Goal: Information Seeking & Learning: Find specific fact

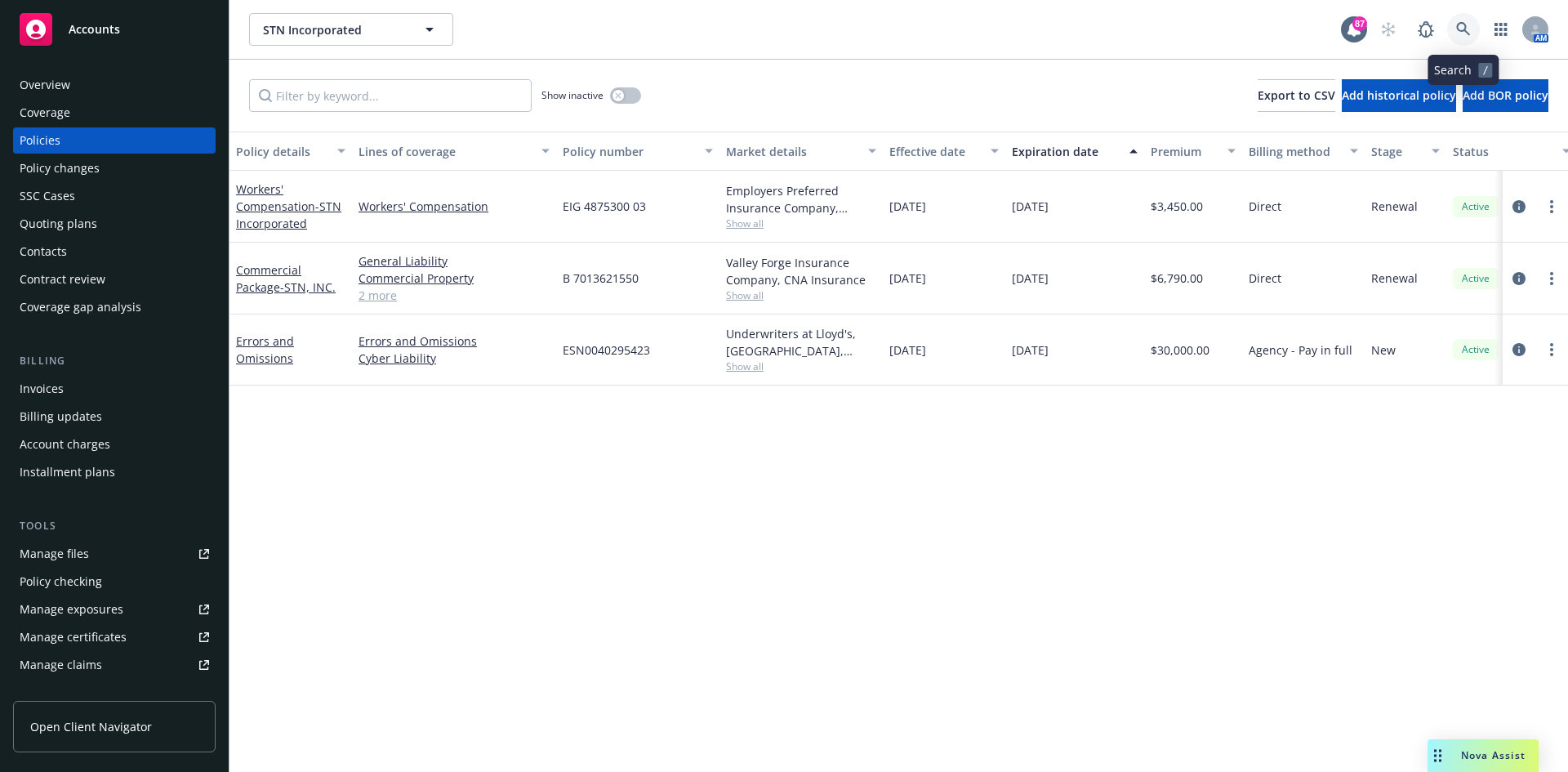
click at [1462, 26] on icon at bounding box center [1464, 29] width 15 height 15
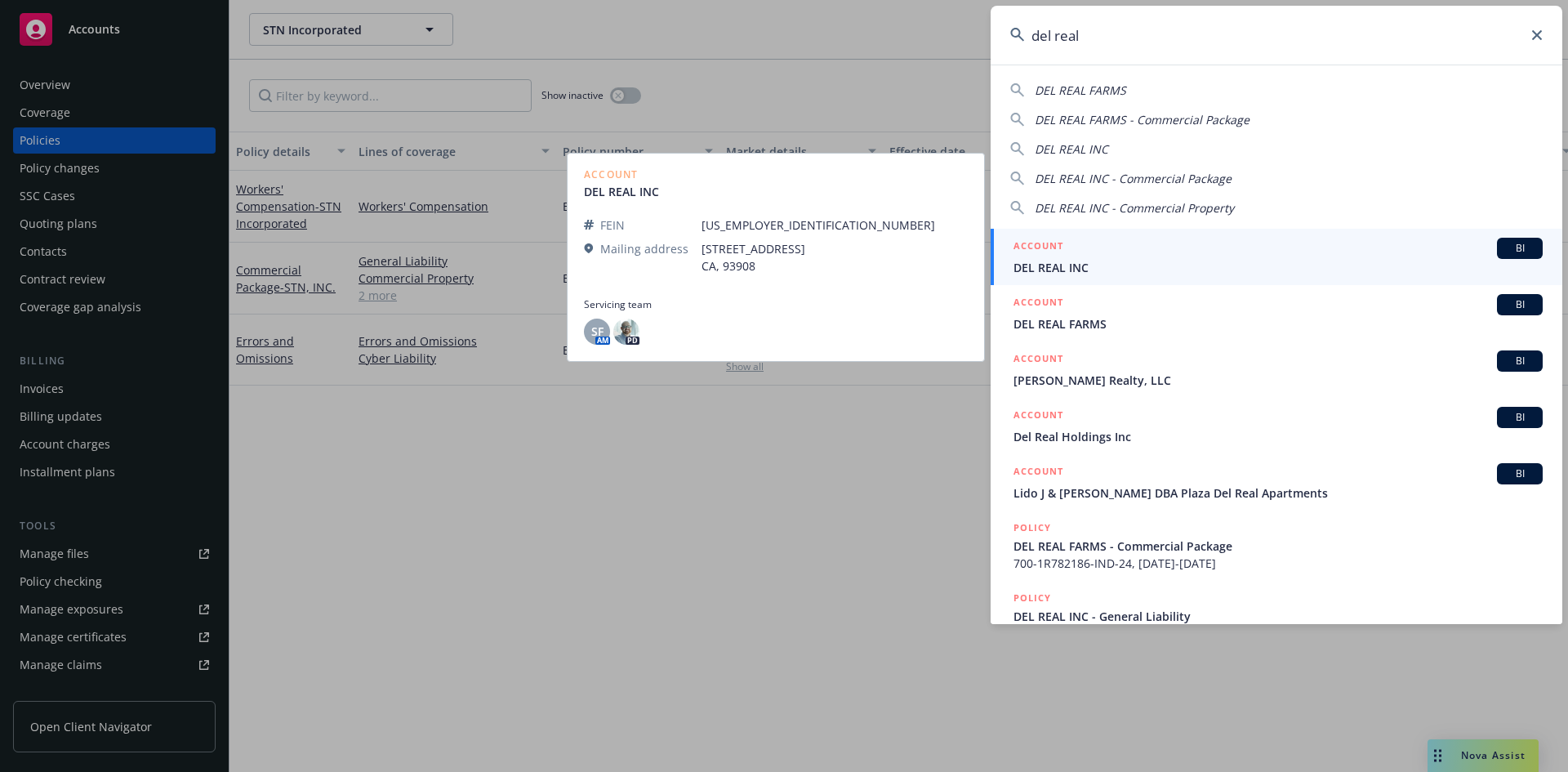
type input "del real"
click at [1039, 243] on h5 "ACCOUNT" at bounding box center [1039, 247] width 50 height 20
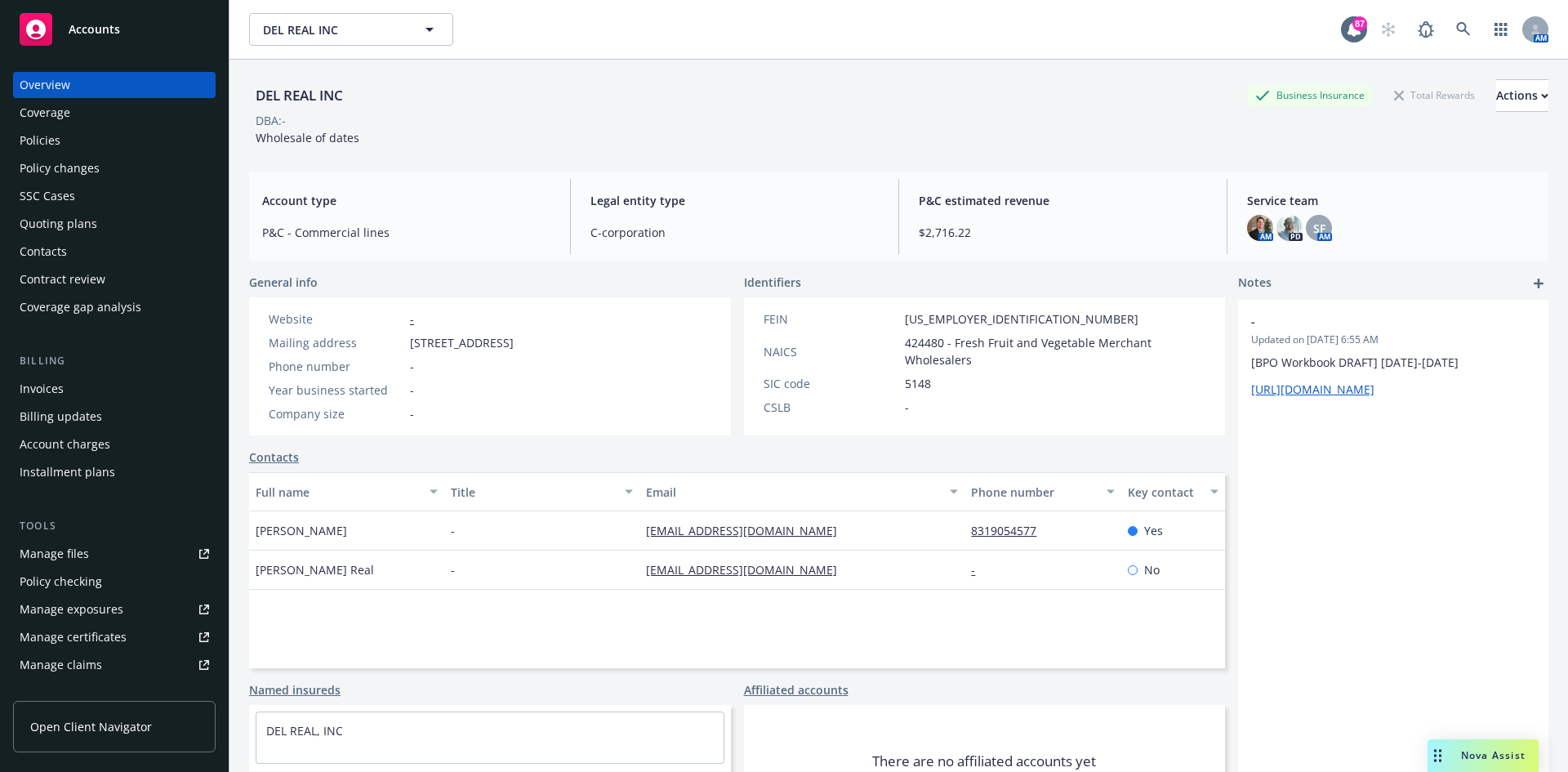
click at [112, 139] on div "Policies" at bounding box center [115, 140] width 190 height 26
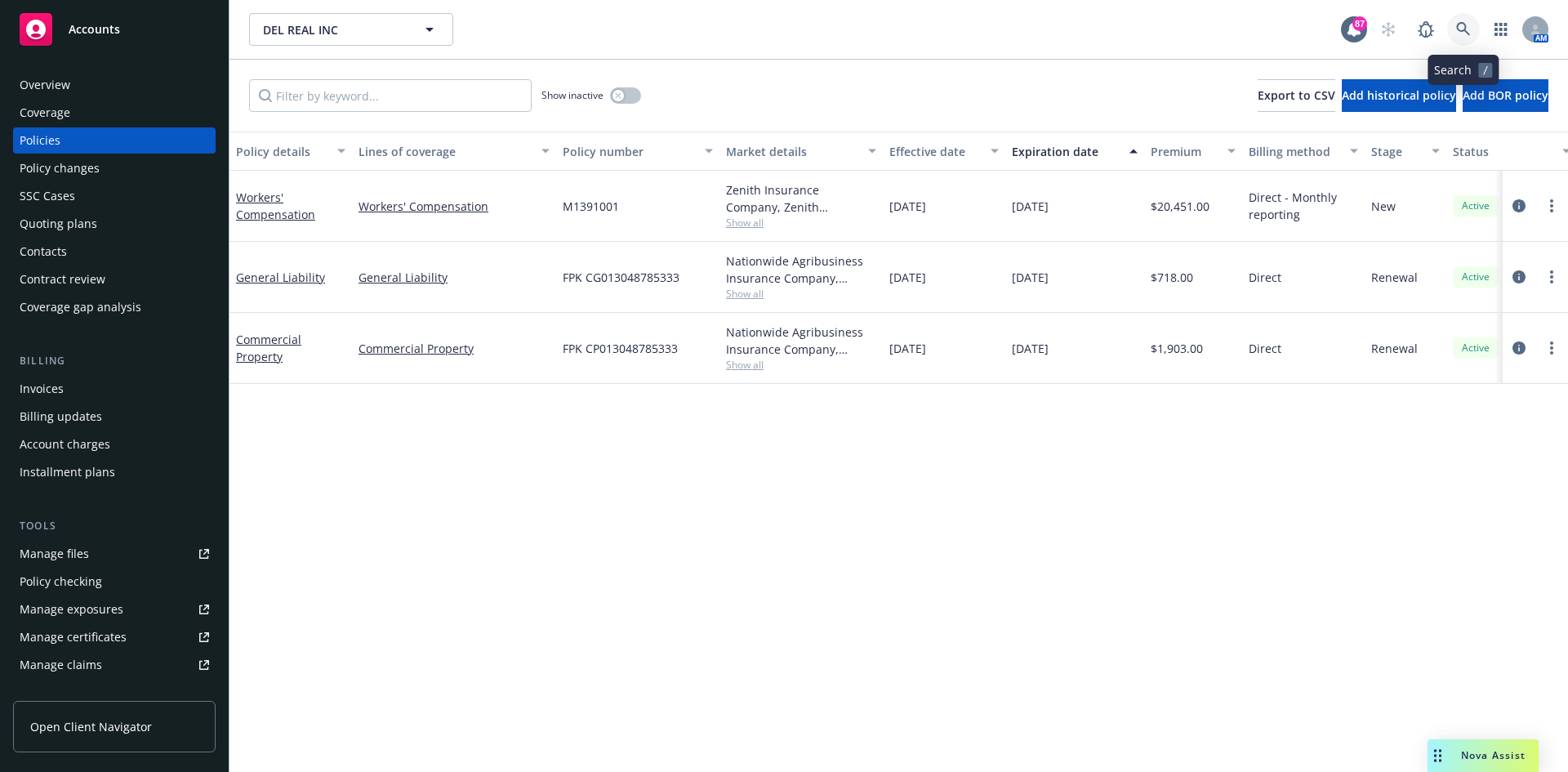
click at [1462, 30] on icon at bounding box center [1464, 29] width 14 height 14
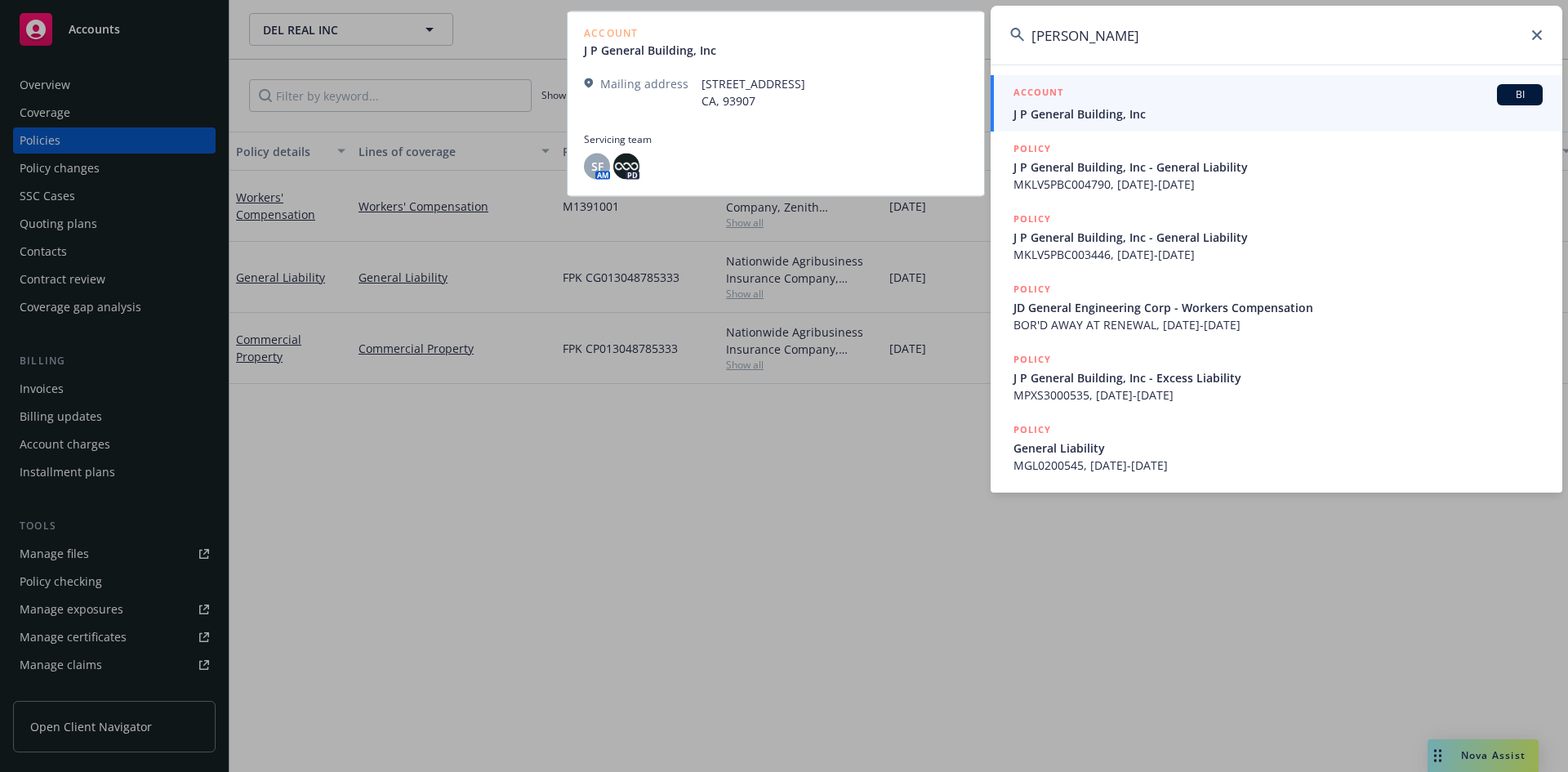
type input "[PERSON_NAME]"
click at [1044, 87] on h5 "ACCOUNT" at bounding box center [1039, 94] width 50 height 20
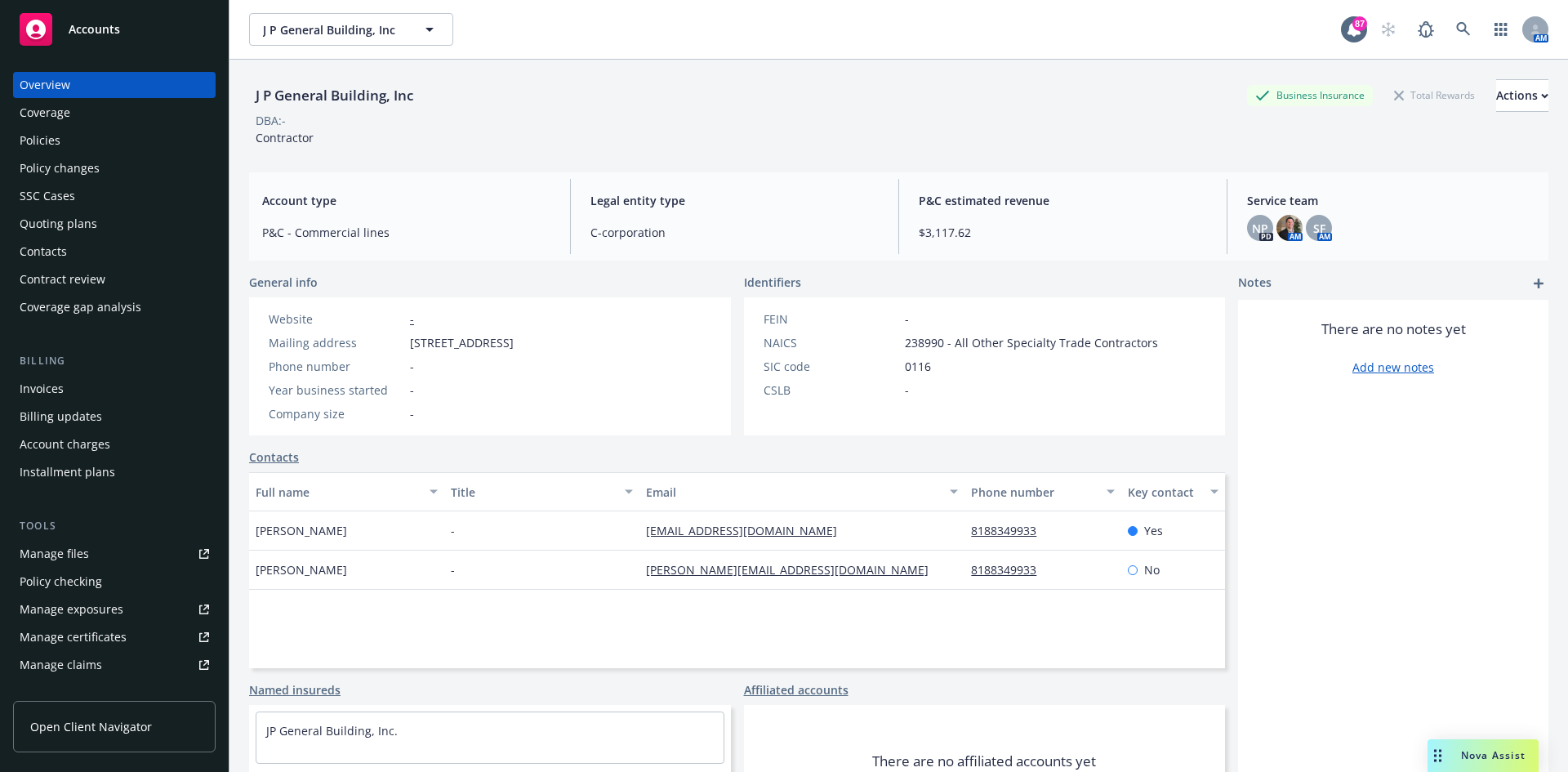
click at [83, 148] on div "Policies" at bounding box center [115, 140] width 190 height 26
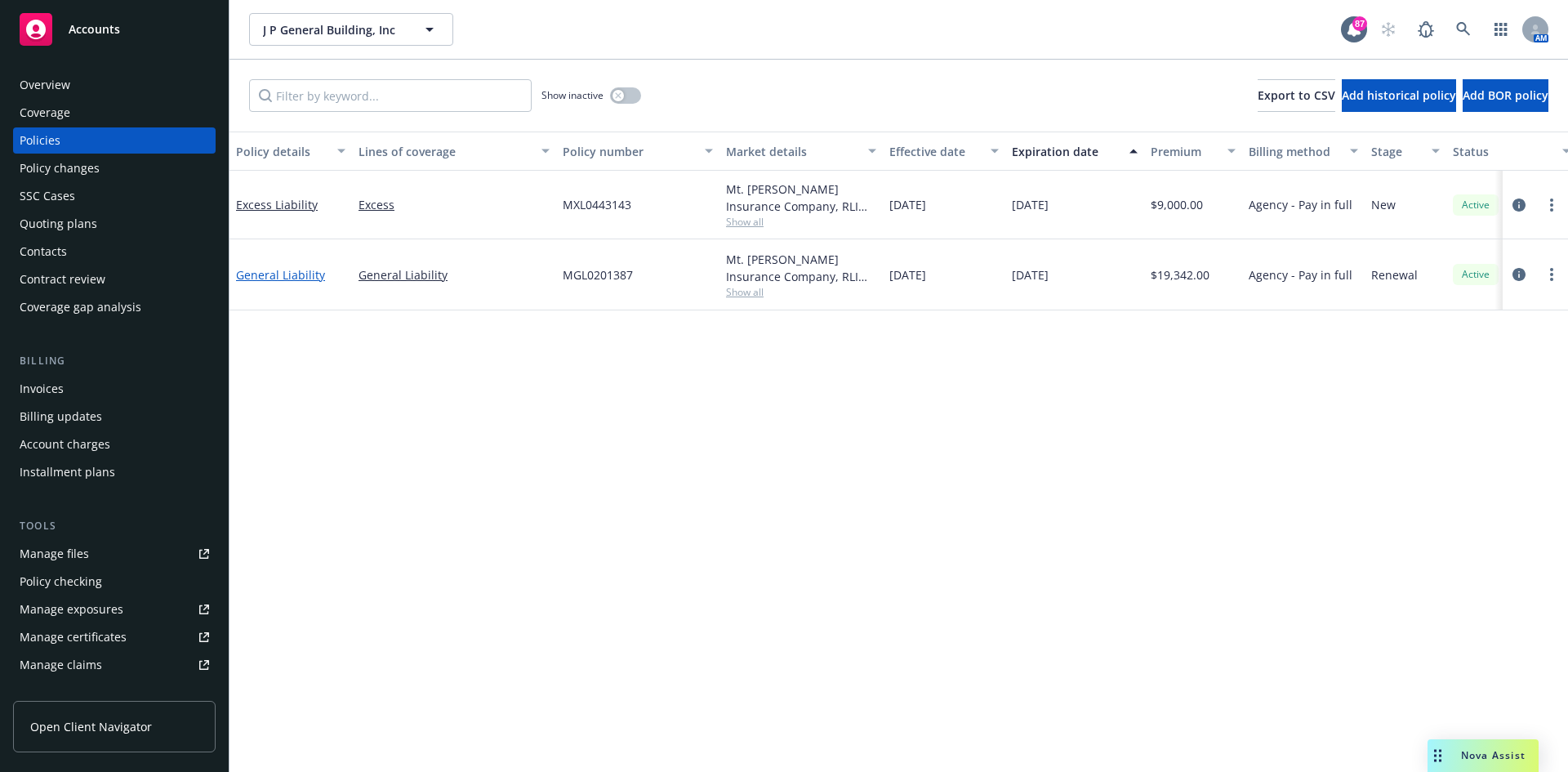
click at [278, 276] on link "General Liability" at bounding box center [280, 275] width 89 height 16
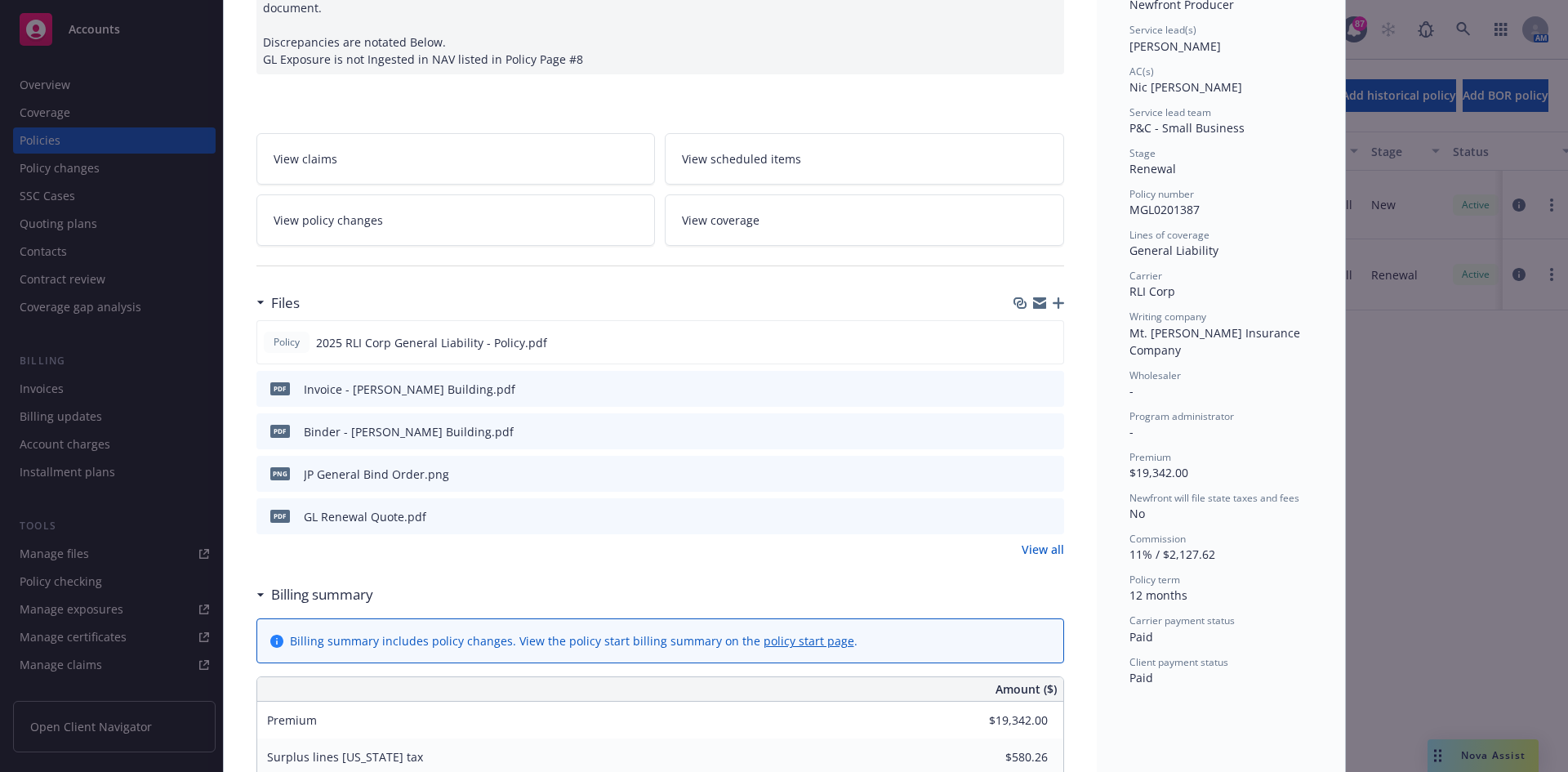
scroll to position [327, 0]
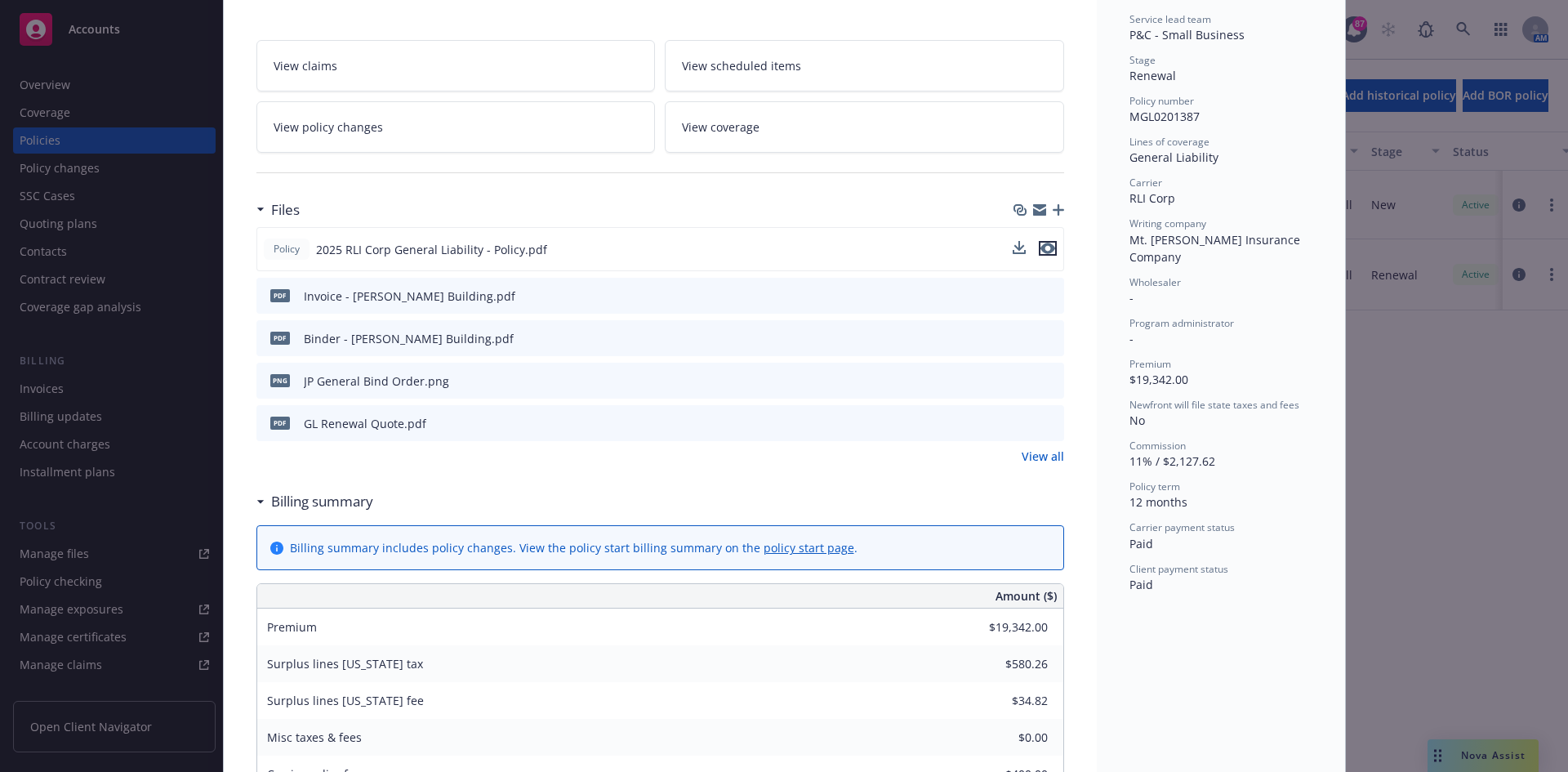
click at [1046, 243] on icon "preview file" at bounding box center [1048, 248] width 15 height 11
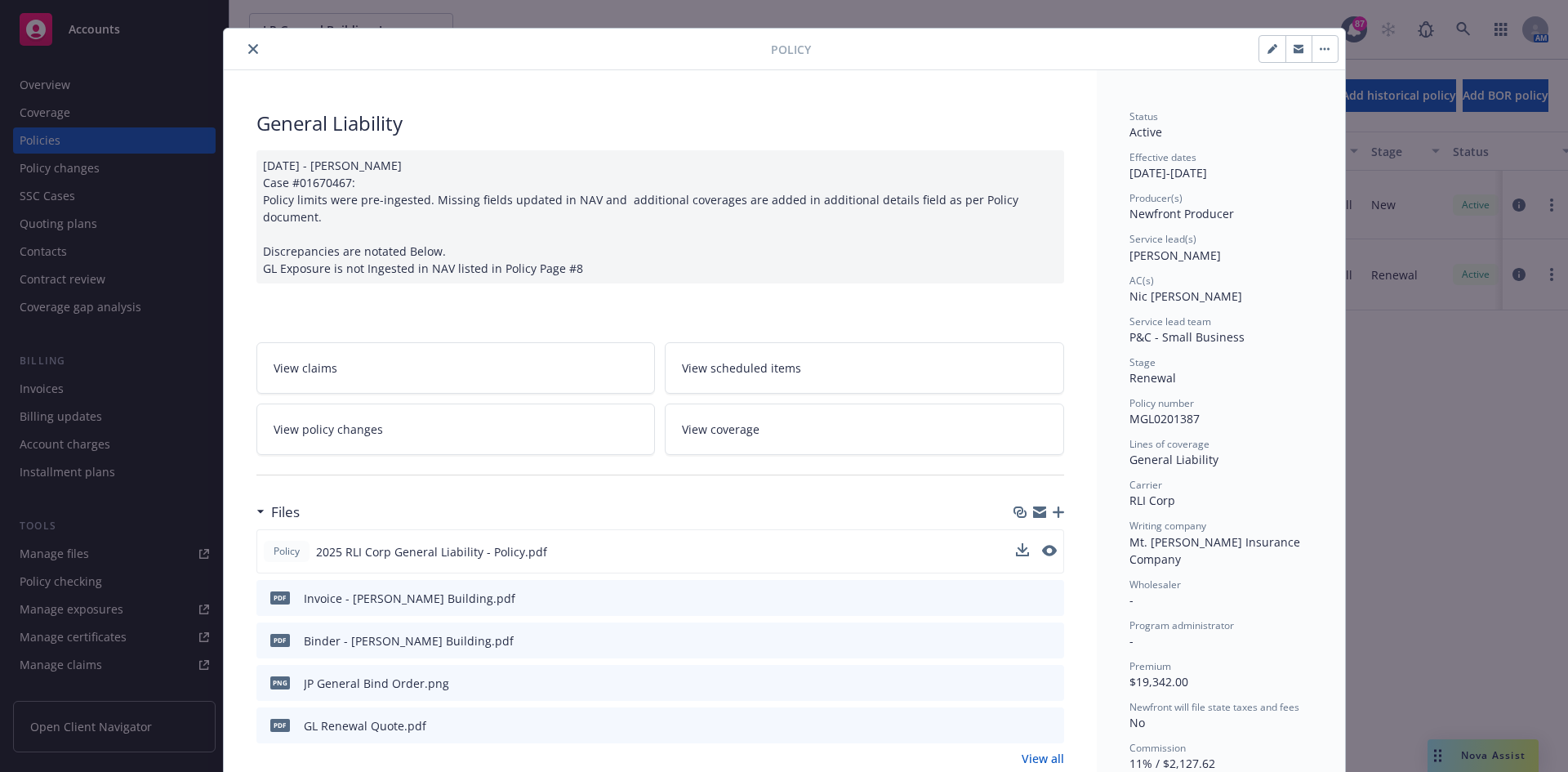
scroll to position [0, 0]
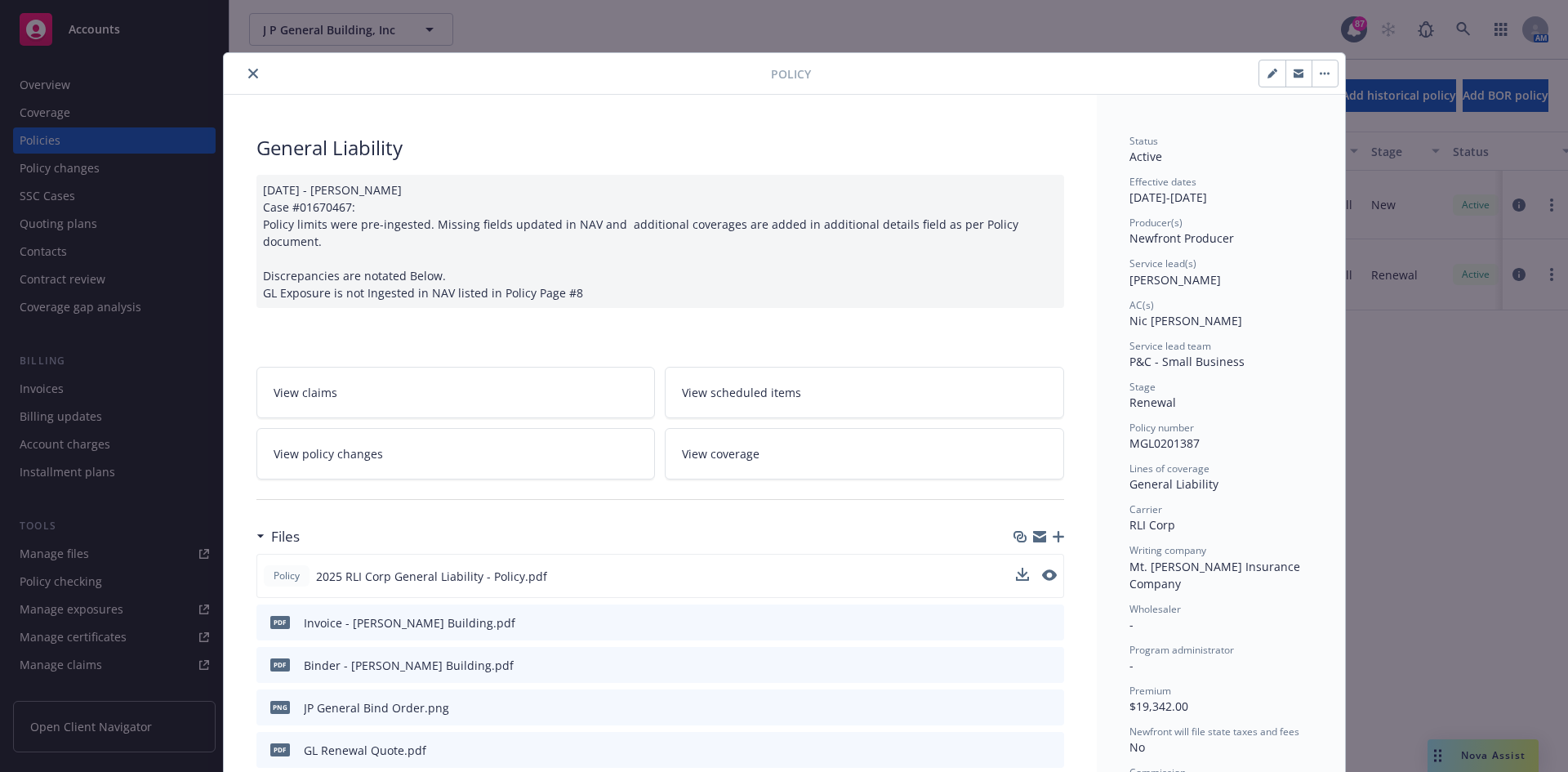
drag, startPoint x: 245, startPoint y: 72, endPoint x: 263, endPoint y: 81, distance: 20.1
click at [248, 72] on icon "close" at bounding box center [252, 73] width 9 height 9
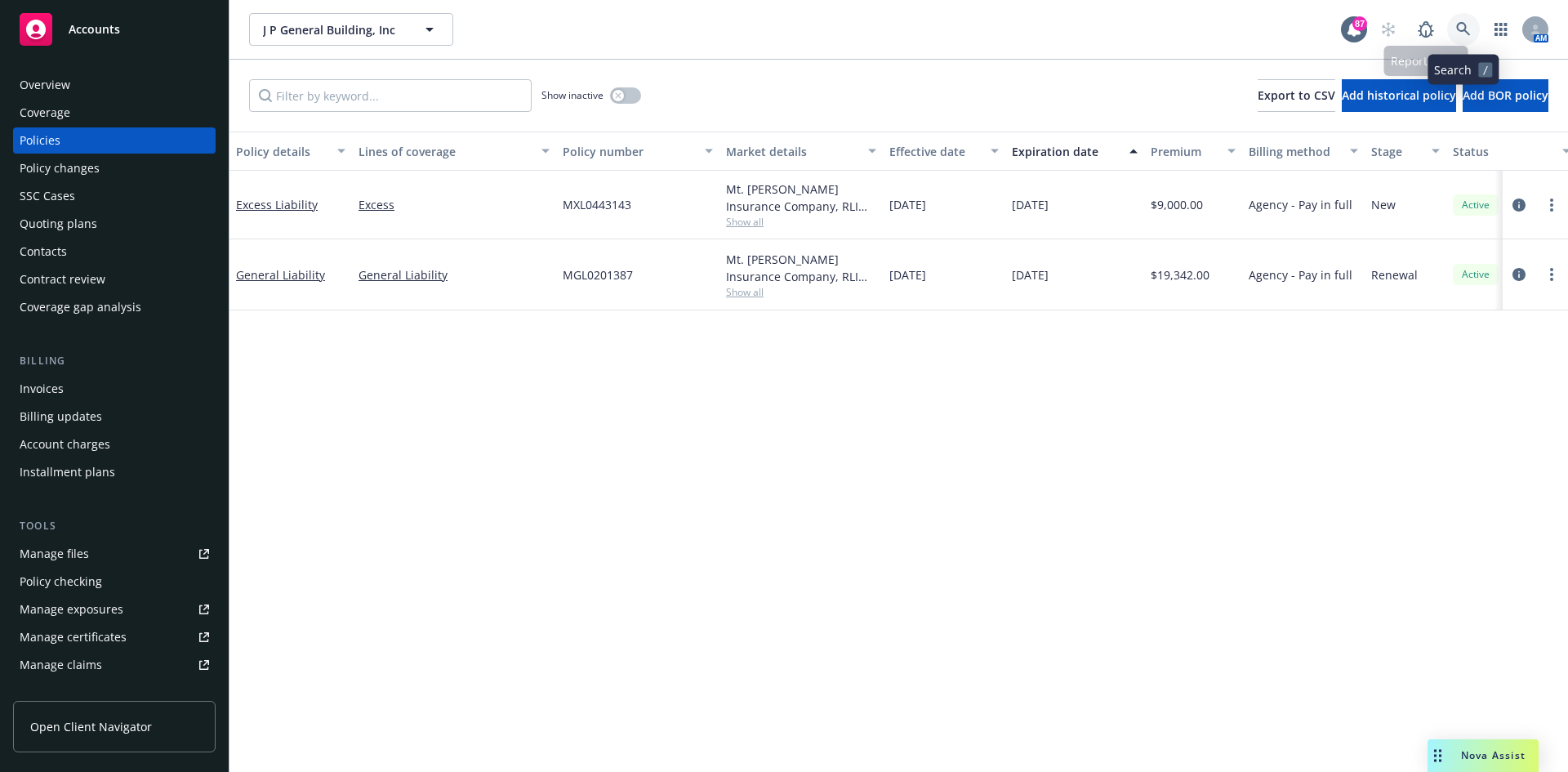
click at [1462, 22] on icon at bounding box center [1464, 29] width 15 height 15
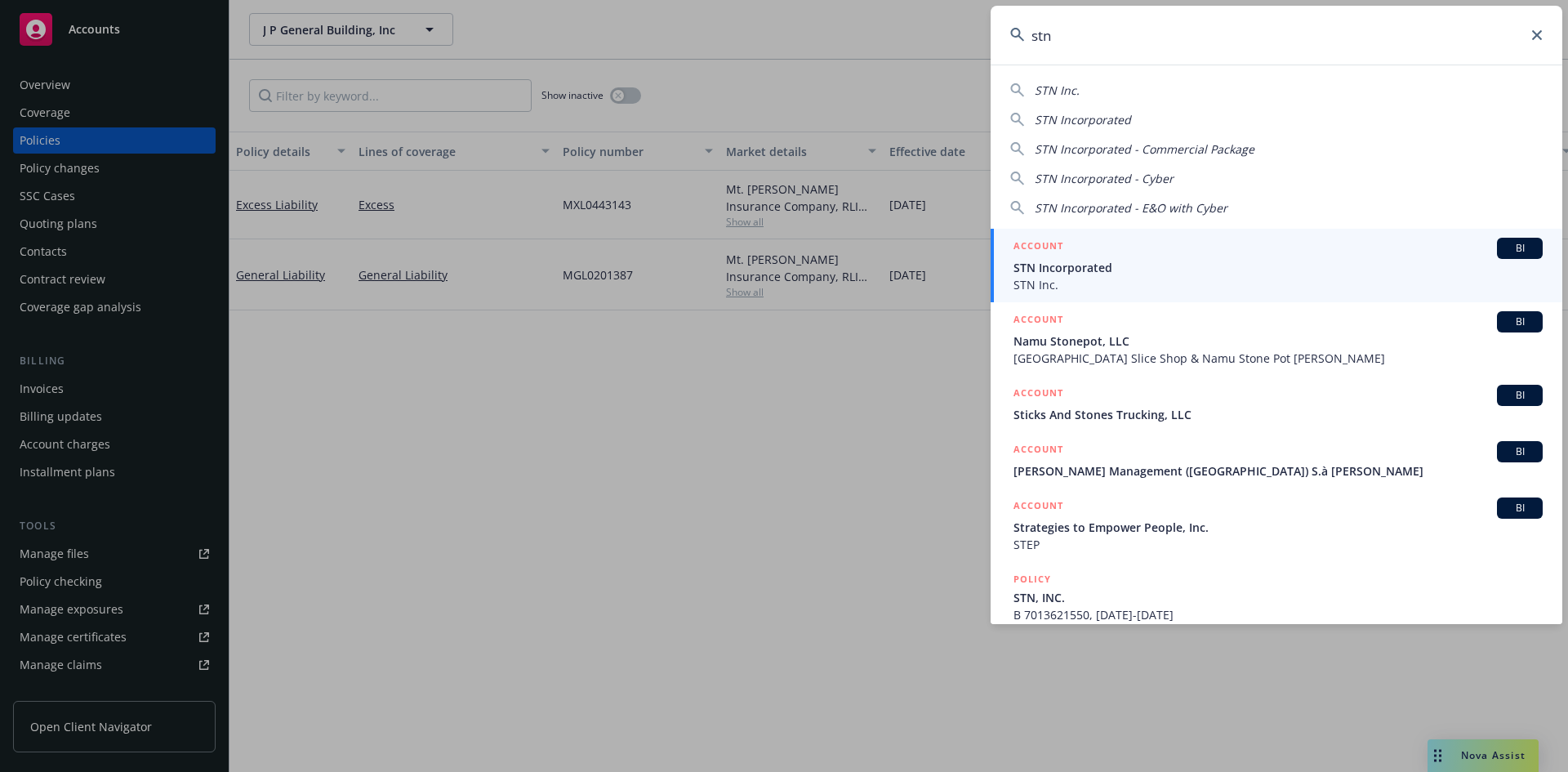
type input "stn"
click at [1055, 240] on h5 "ACCOUNT" at bounding box center [1039, 247] width 50 height 20
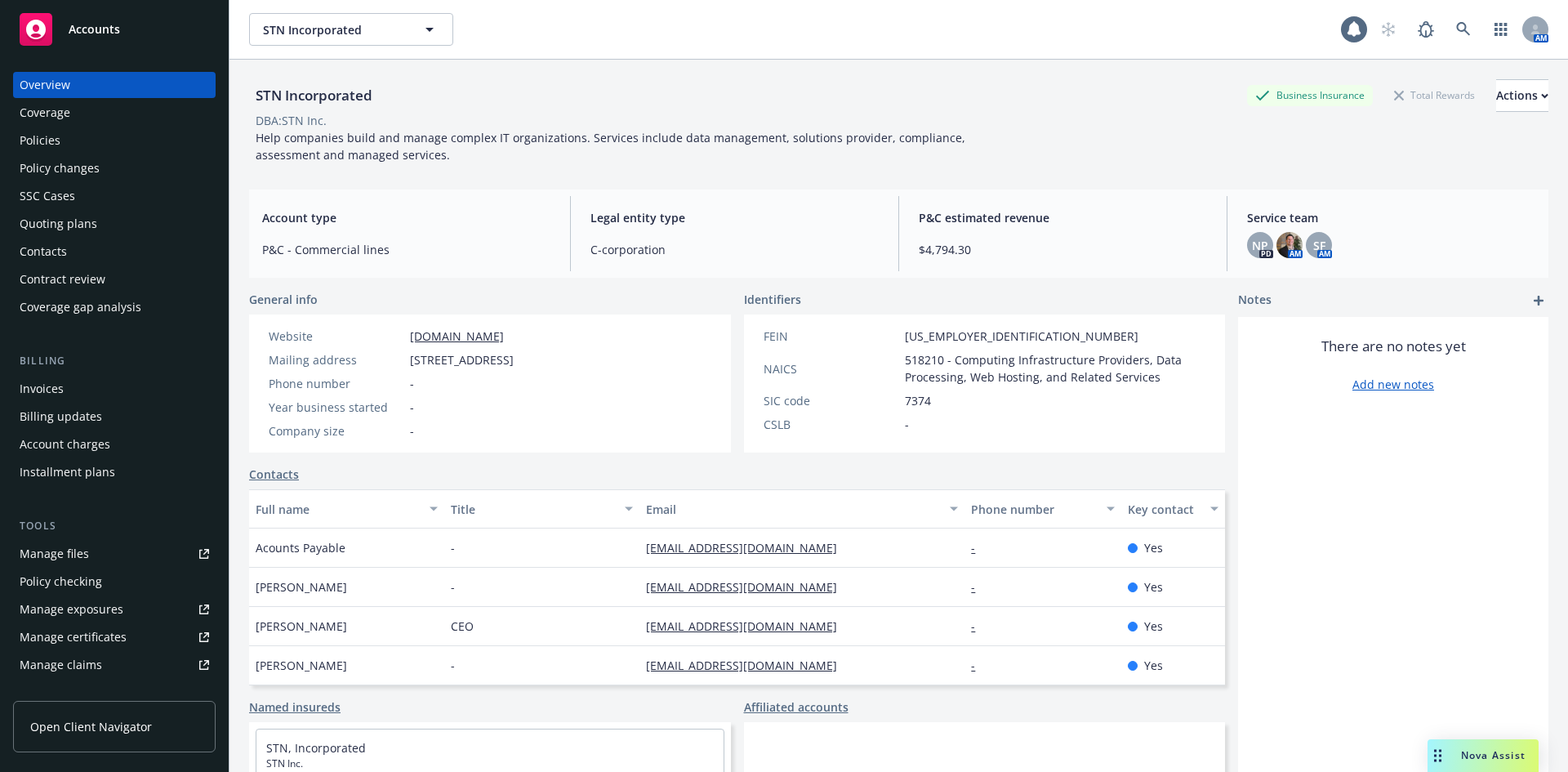
click at [117, 153] on div "Policies" at bounding box center [115, 140] width 190 height 26
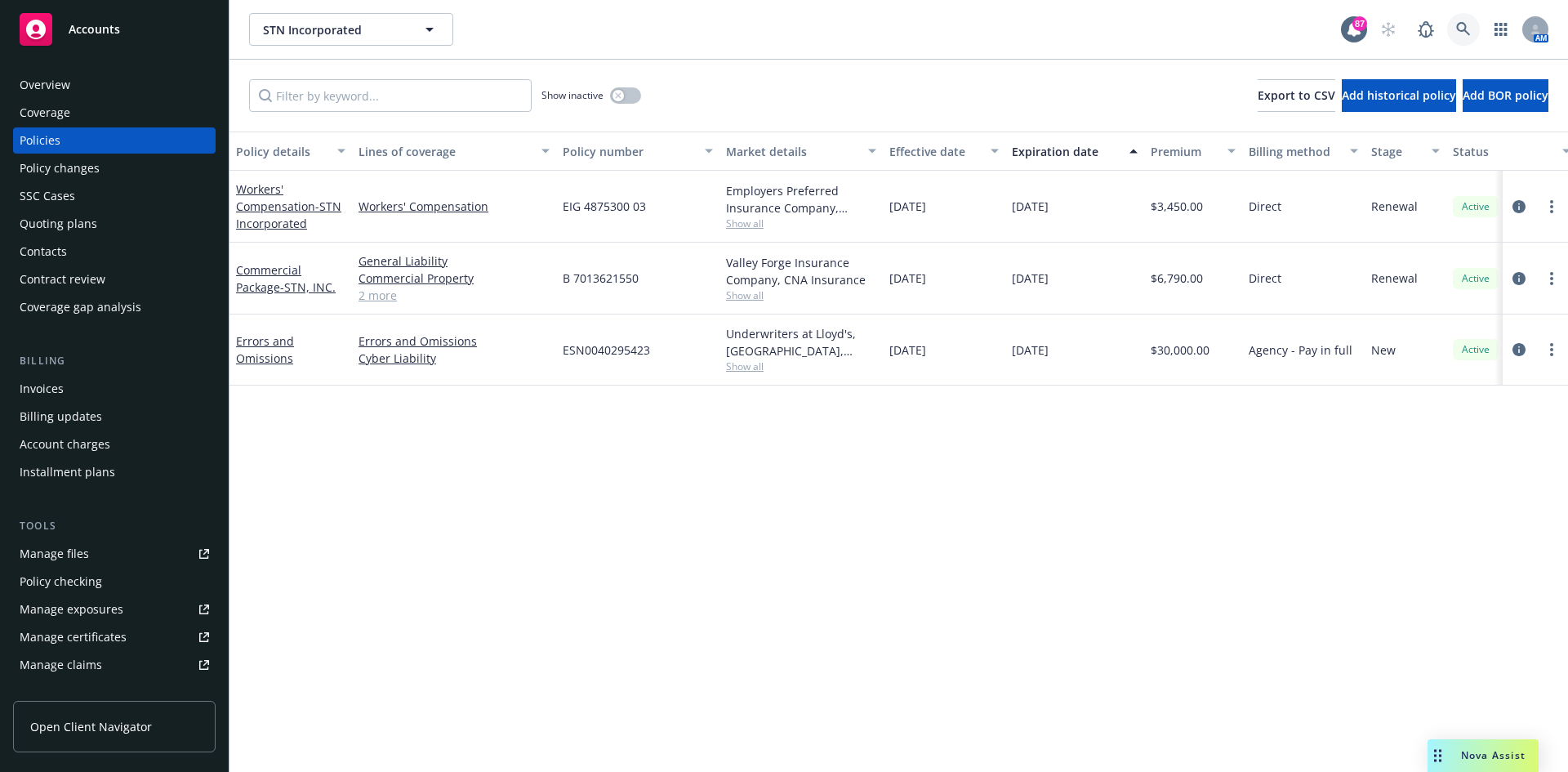
click at [1465, 34] on icon at bounding box center [1464, 29] width 15 height 15
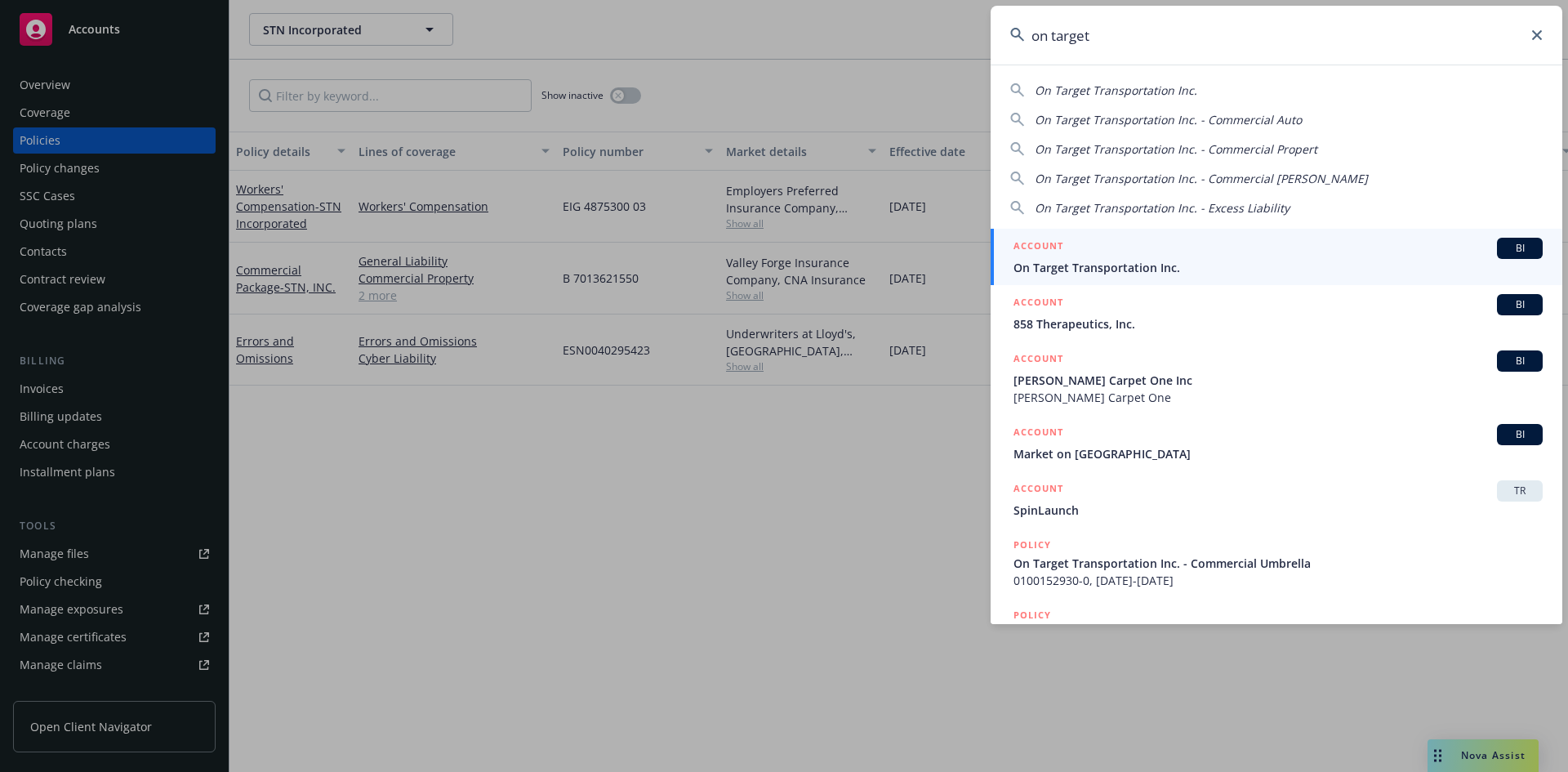
type input "on target"
click at [1040, 244] on h5 "ACCOUNT" at bounding box center [1039, 247] width 50 height 20
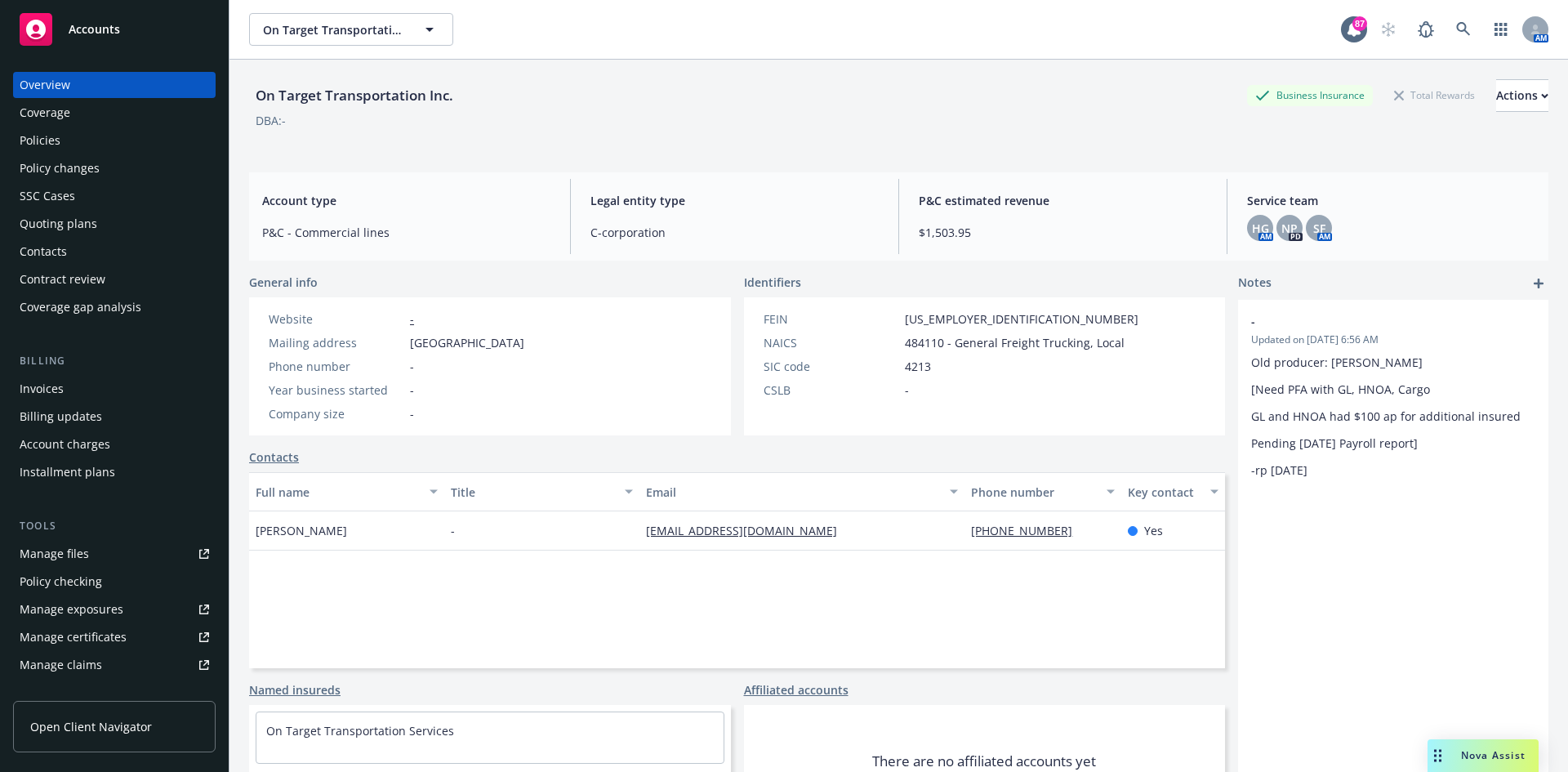
click at [41, 146] on div "Policies" at bounding box center [40, 140] width 40 height 26
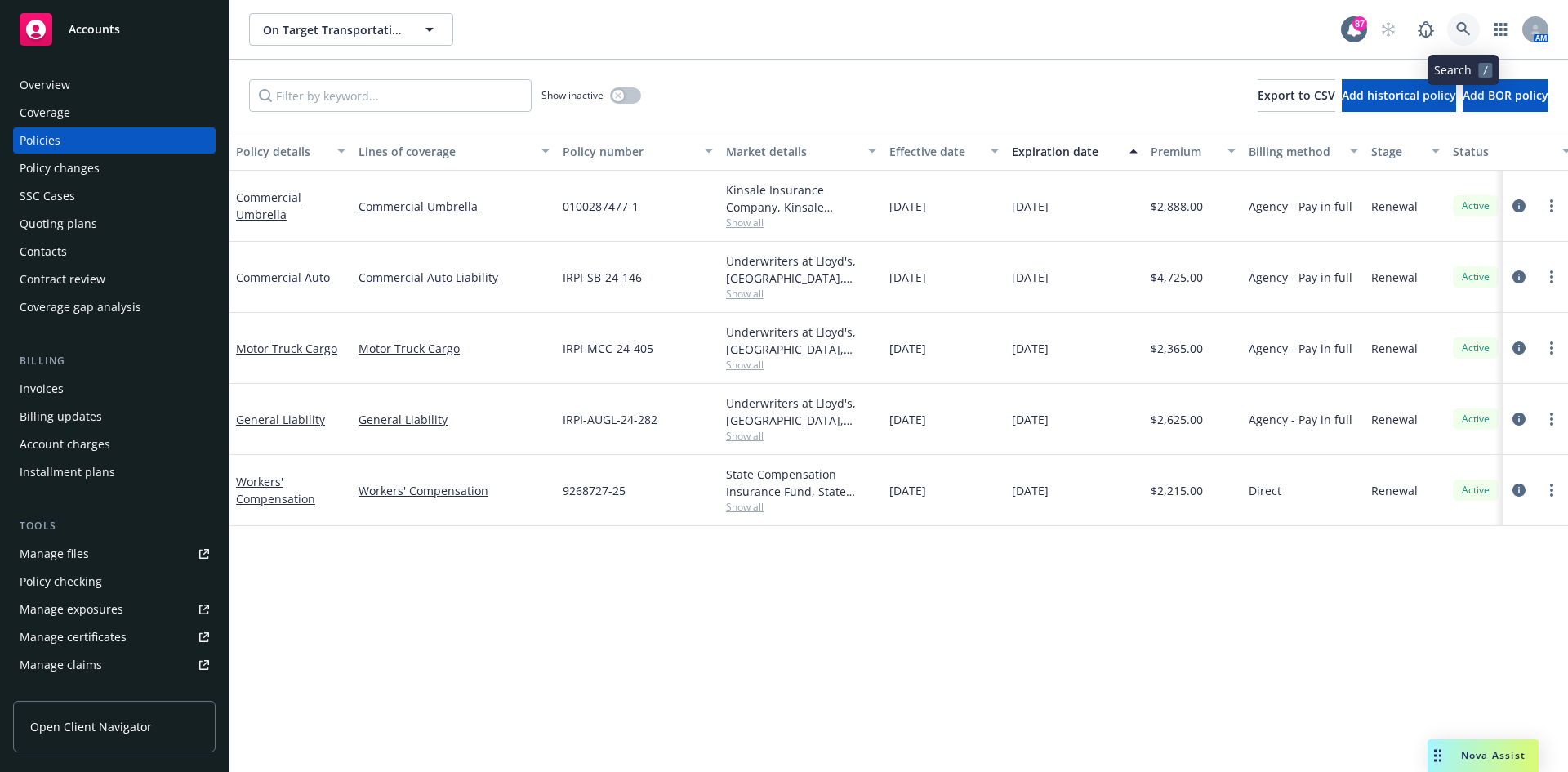
click at [1470, 28] on icon at bounding box center [1464, 29] width 15 height 15
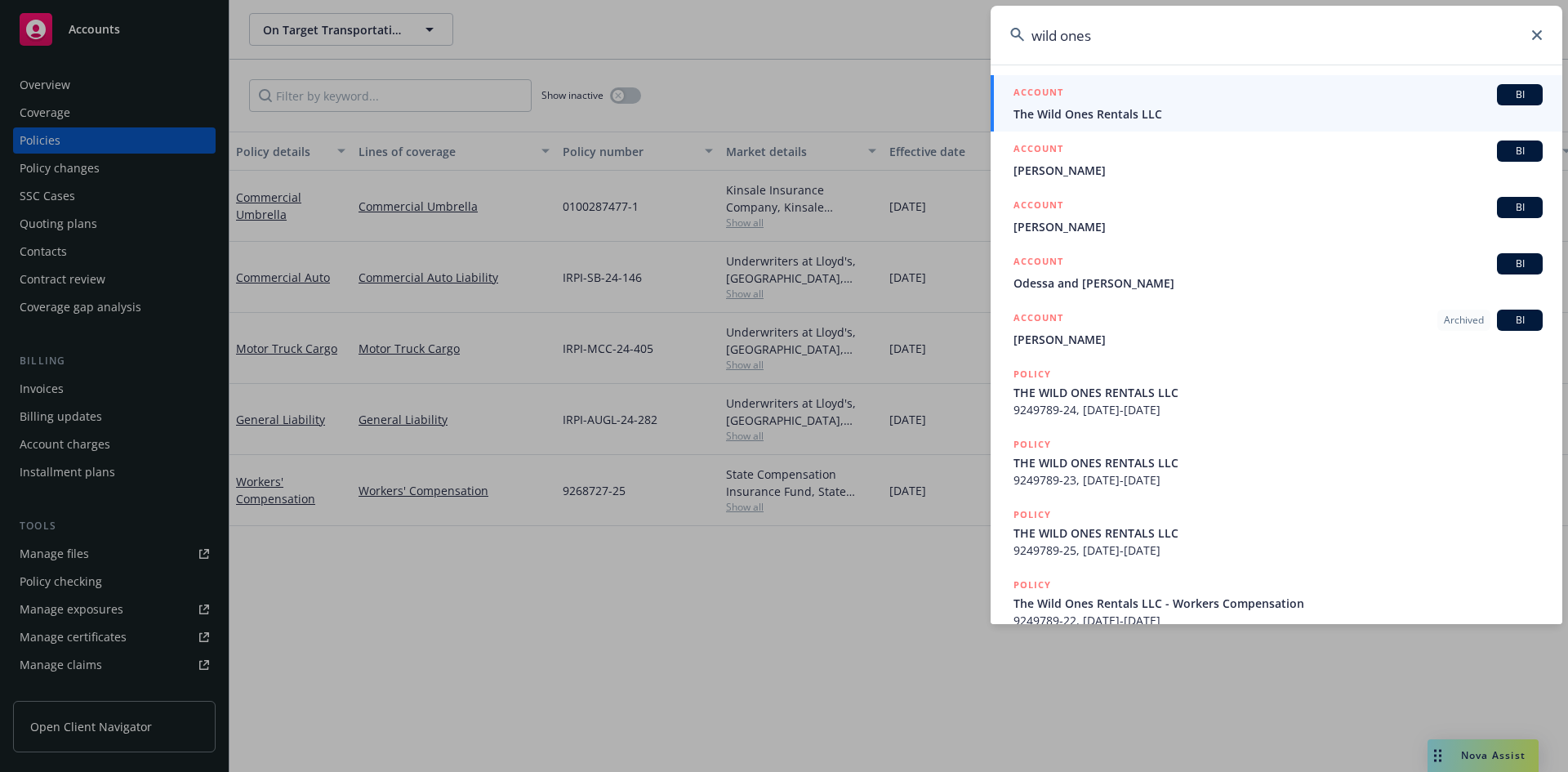
type input "wild ones"
click at [1047, 87] on h5 "ACCOUNT" at bounding box center [1039, 94] width 50 height 20
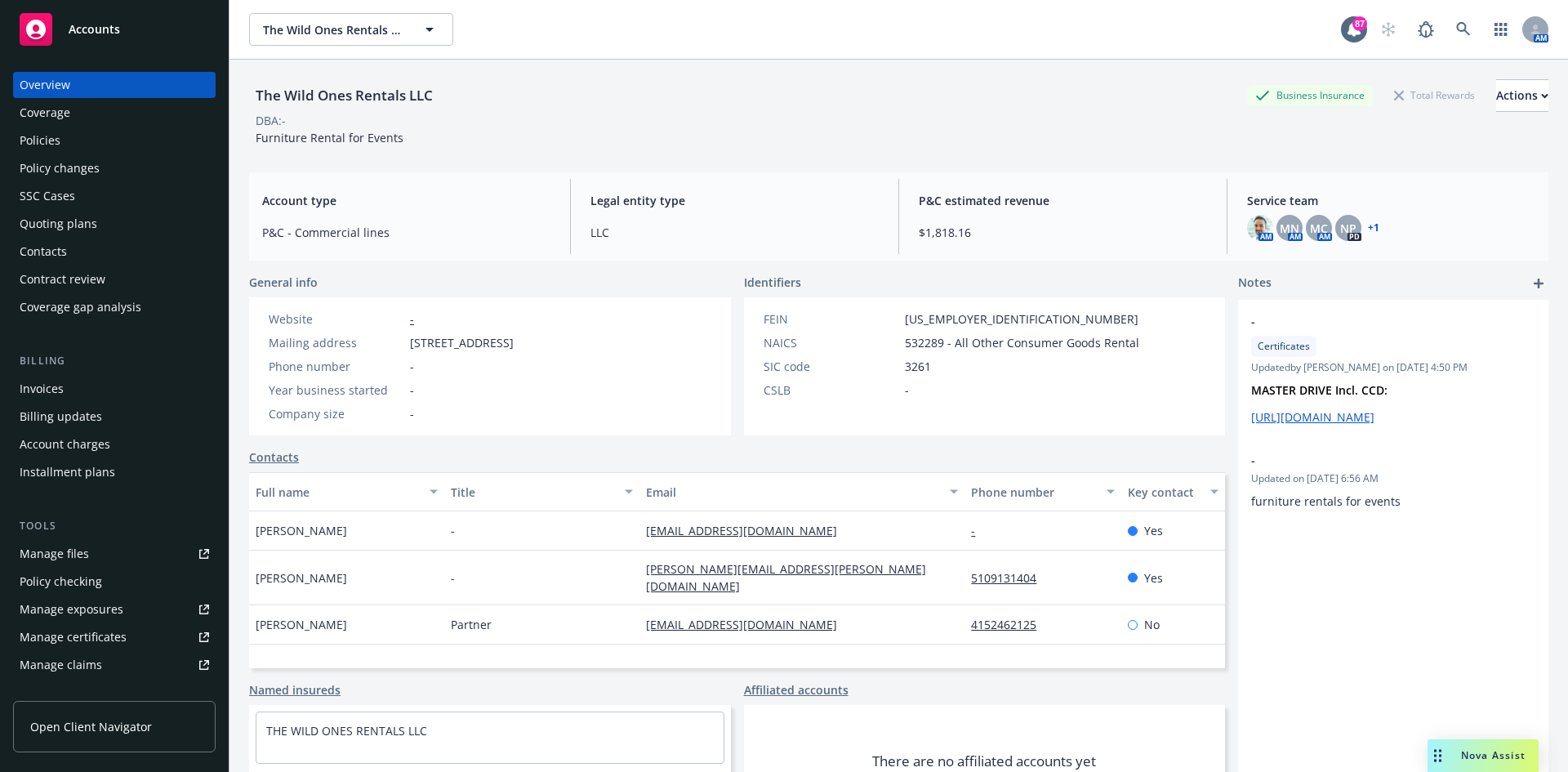
click at [76, 144] on div "Policies" at bounding box center [115, 140] width 190 height 26
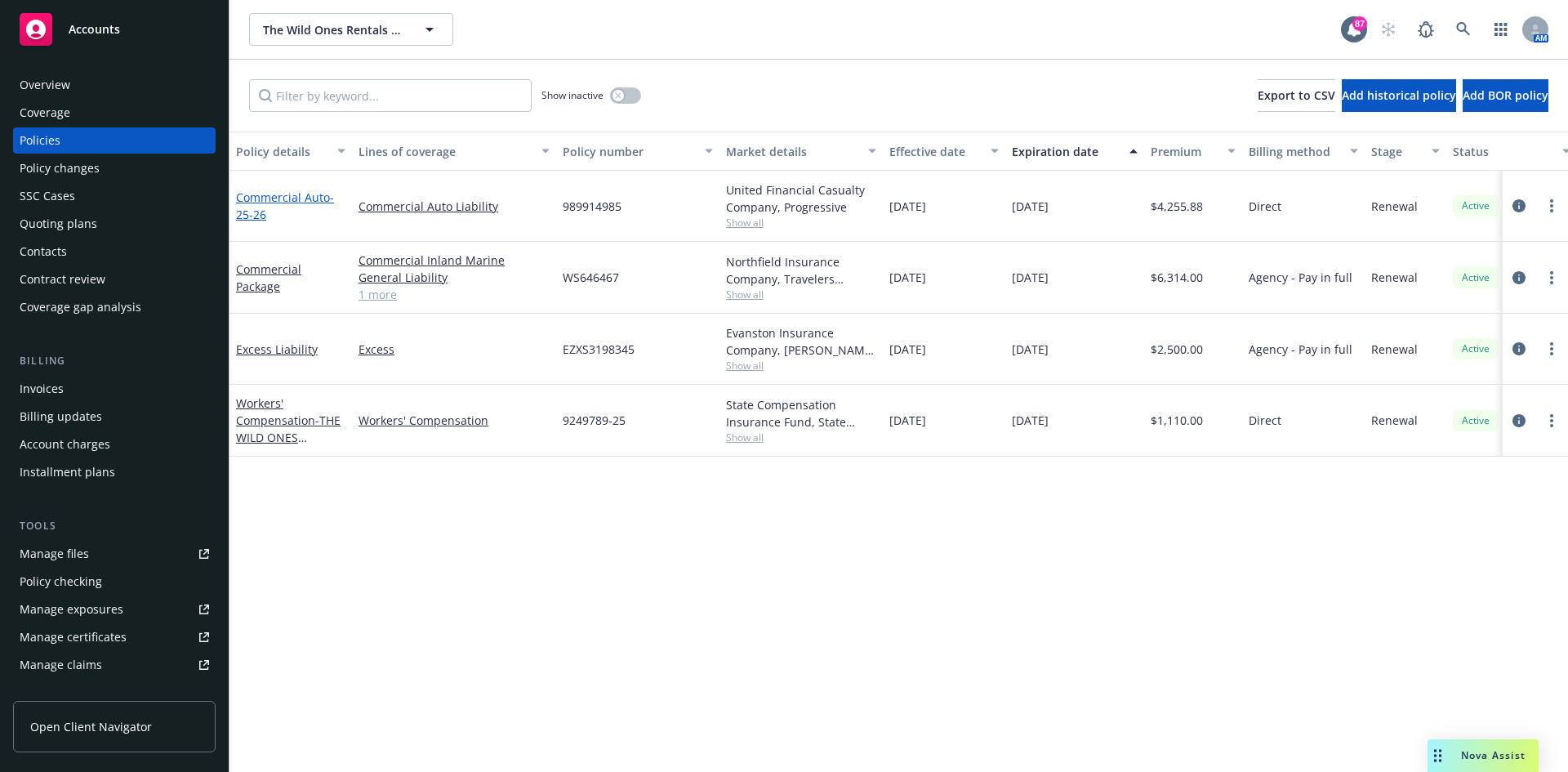
click at [303, 197] on link "Commercial Auto - 25-26" at bounding box center [285, 206] width 98 height 33
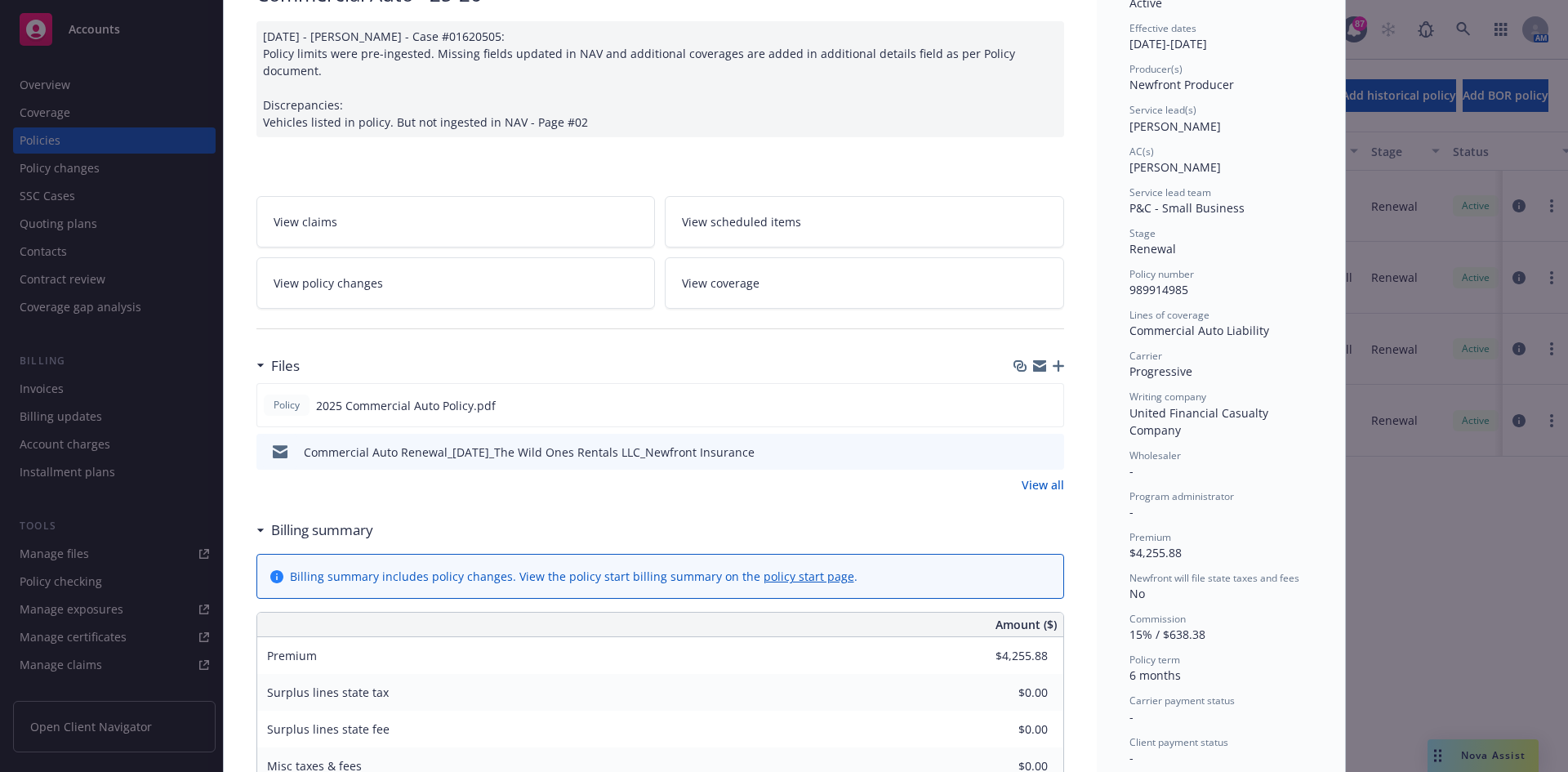
scroll to position [164, 0]
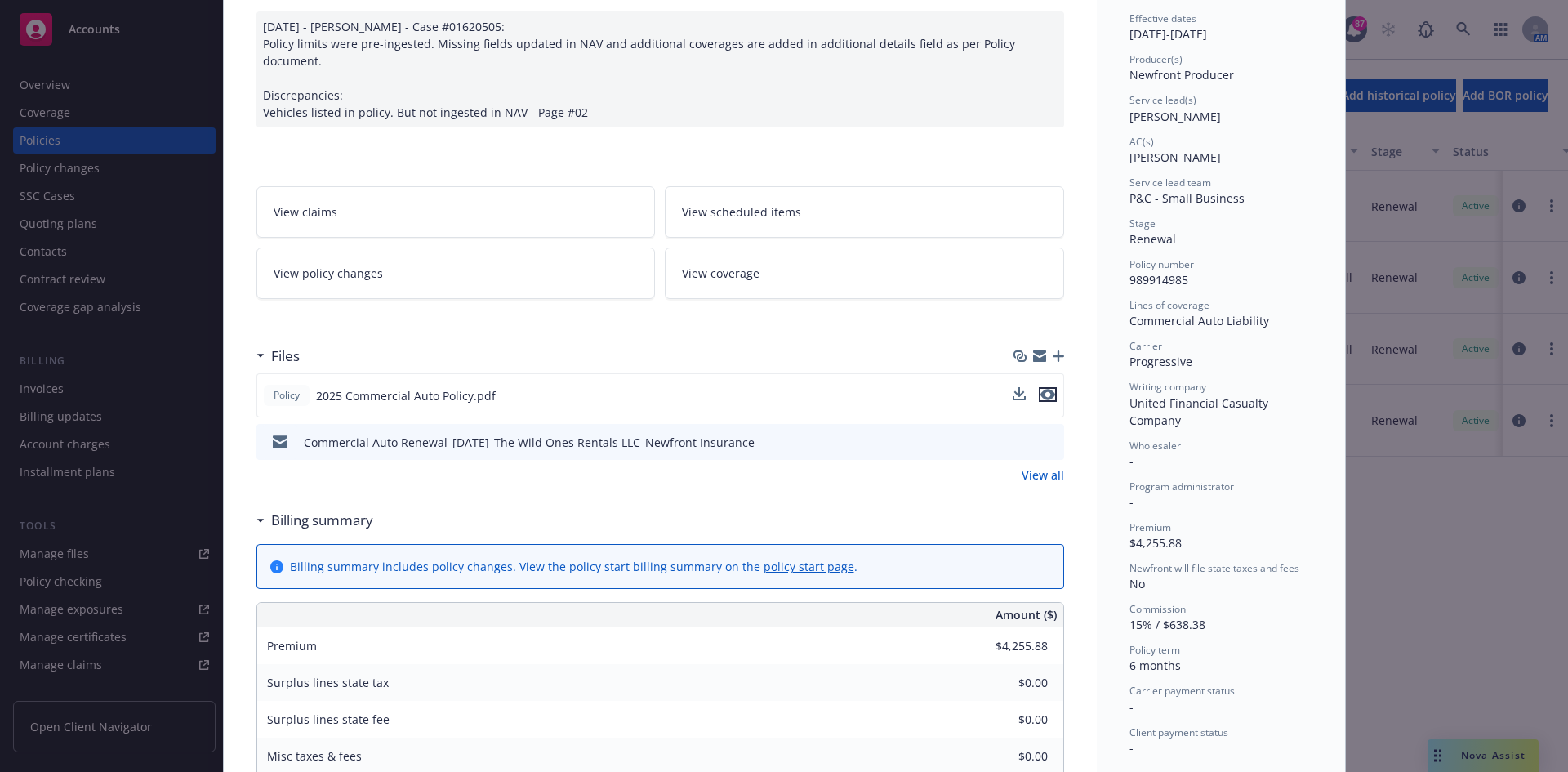
click at [1043, 389] on icon "preview file" at bounding box center [1048, 394] width 15 height 11
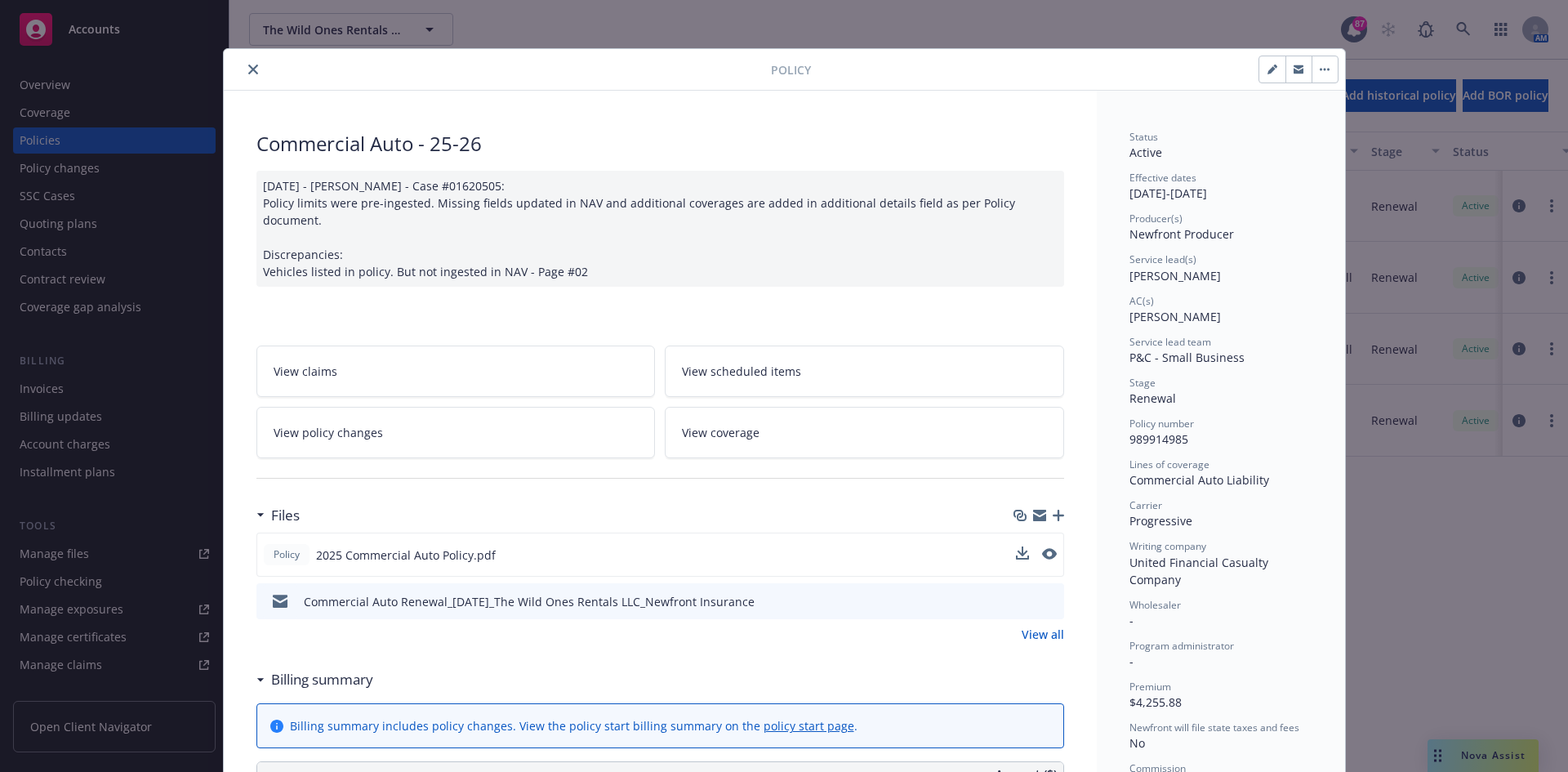
scroll to position [0, 0]
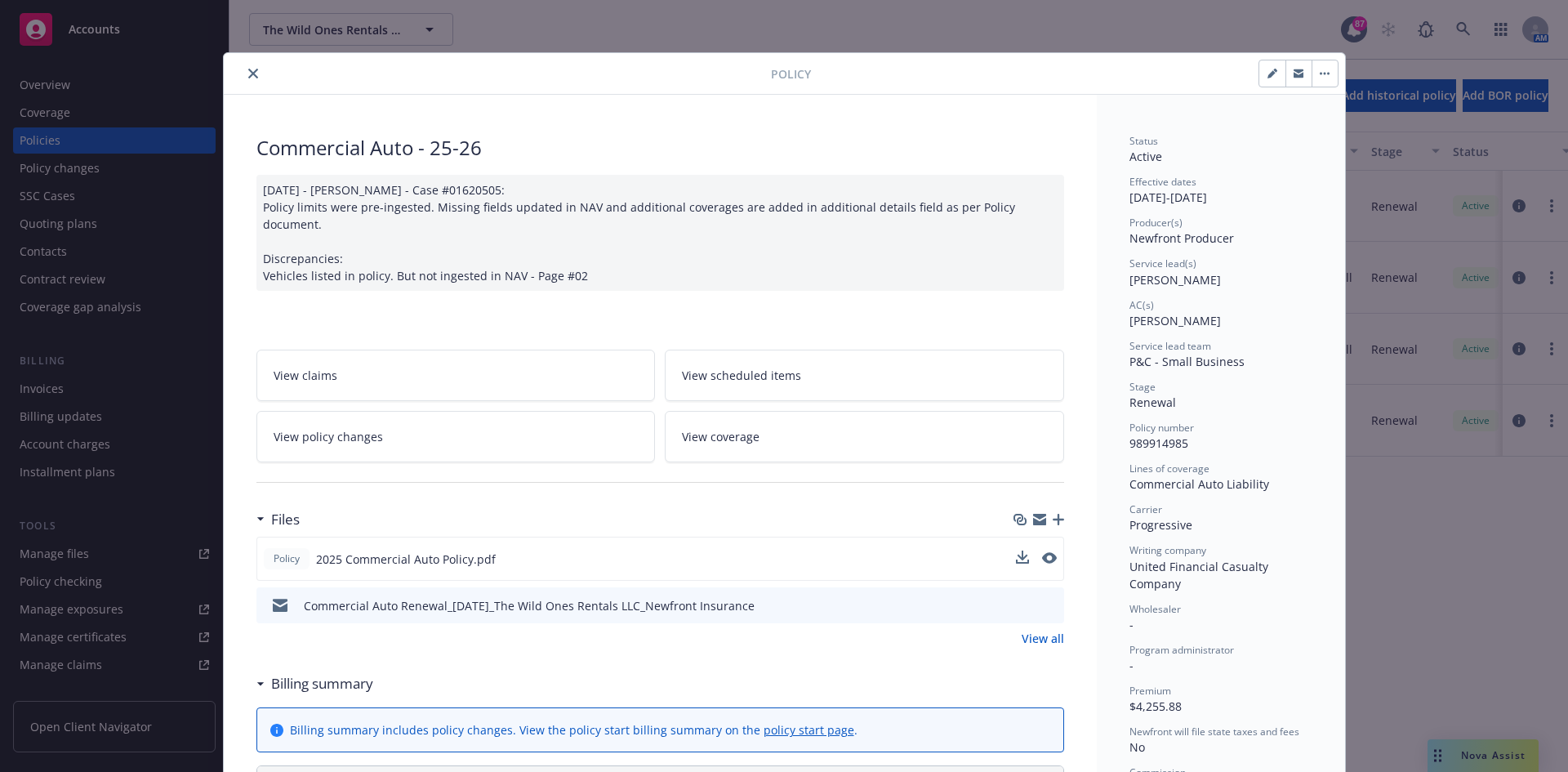
click at [248, 76] on icon "close" at bounding box center [252, 73] width 9 height 9
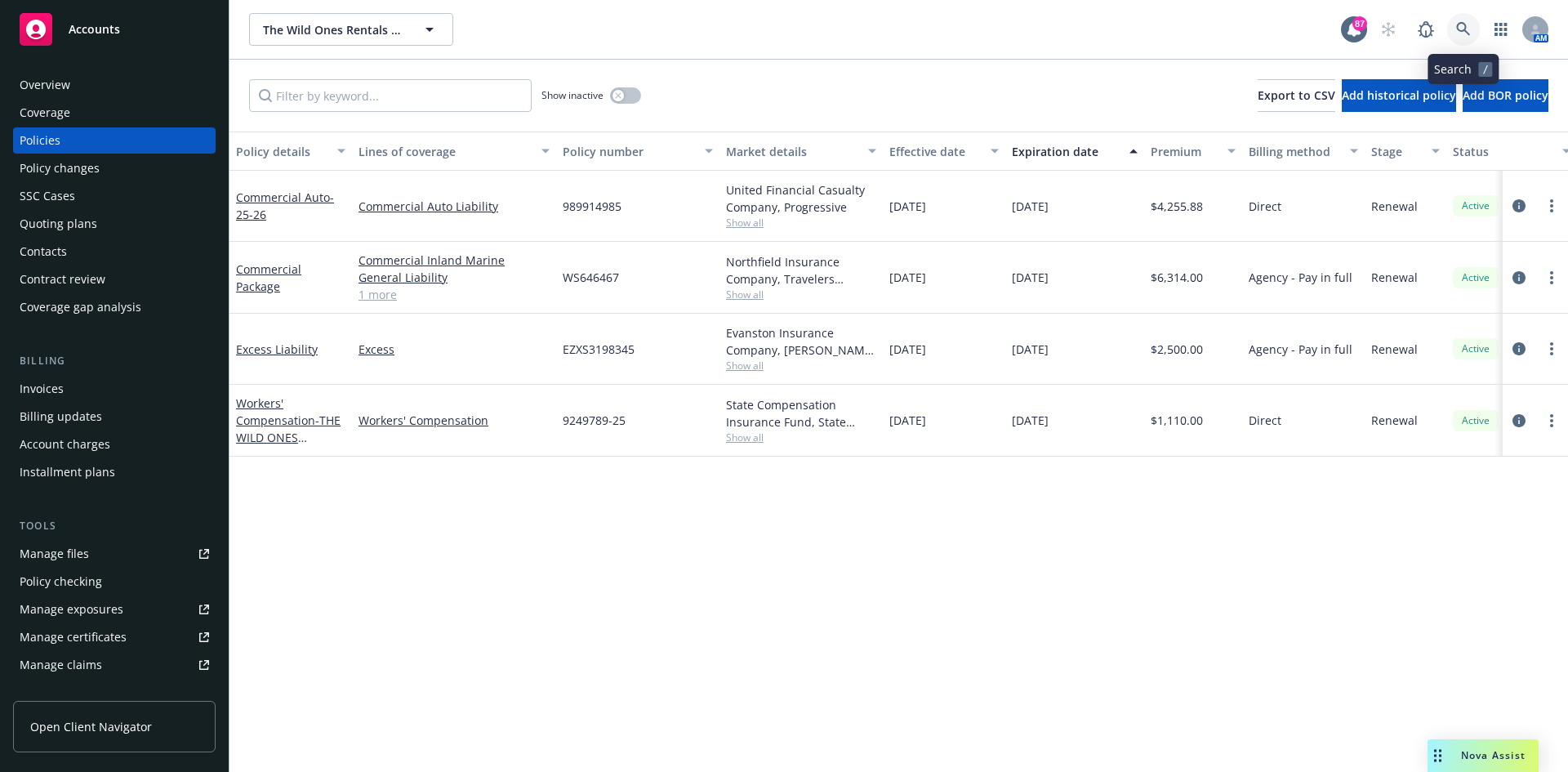
click at [1465, 30] on icon at bounding box center [1464, 29] width 14 height 14
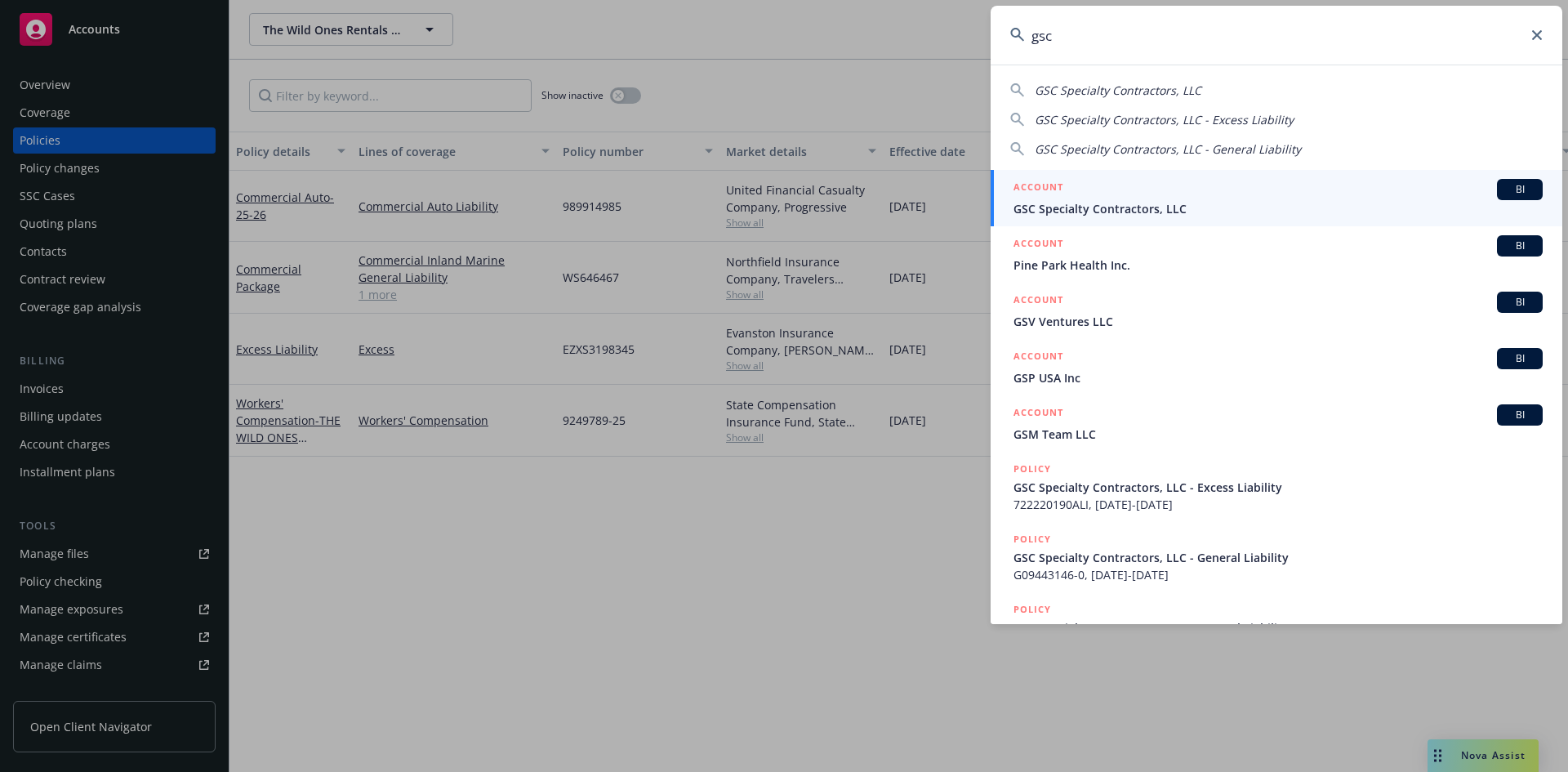
type input "gsc"
click at [1029, 189] on h5 "ACCOUNT" at bounding box center [1039, 189] width 50 height 20
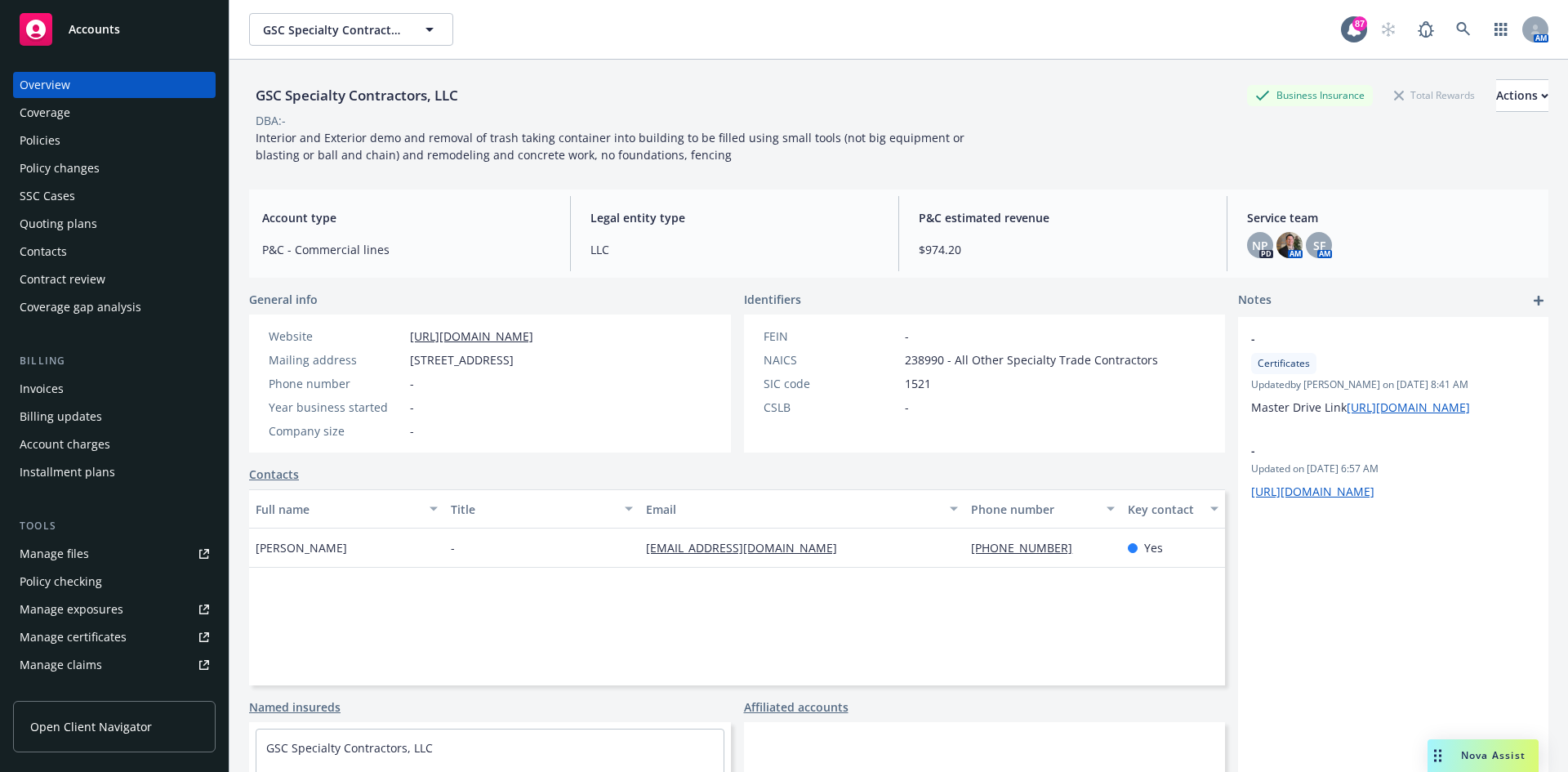
click at [72, 142] on div "Policies" at bounding box center [115, 140] width 190 height 26
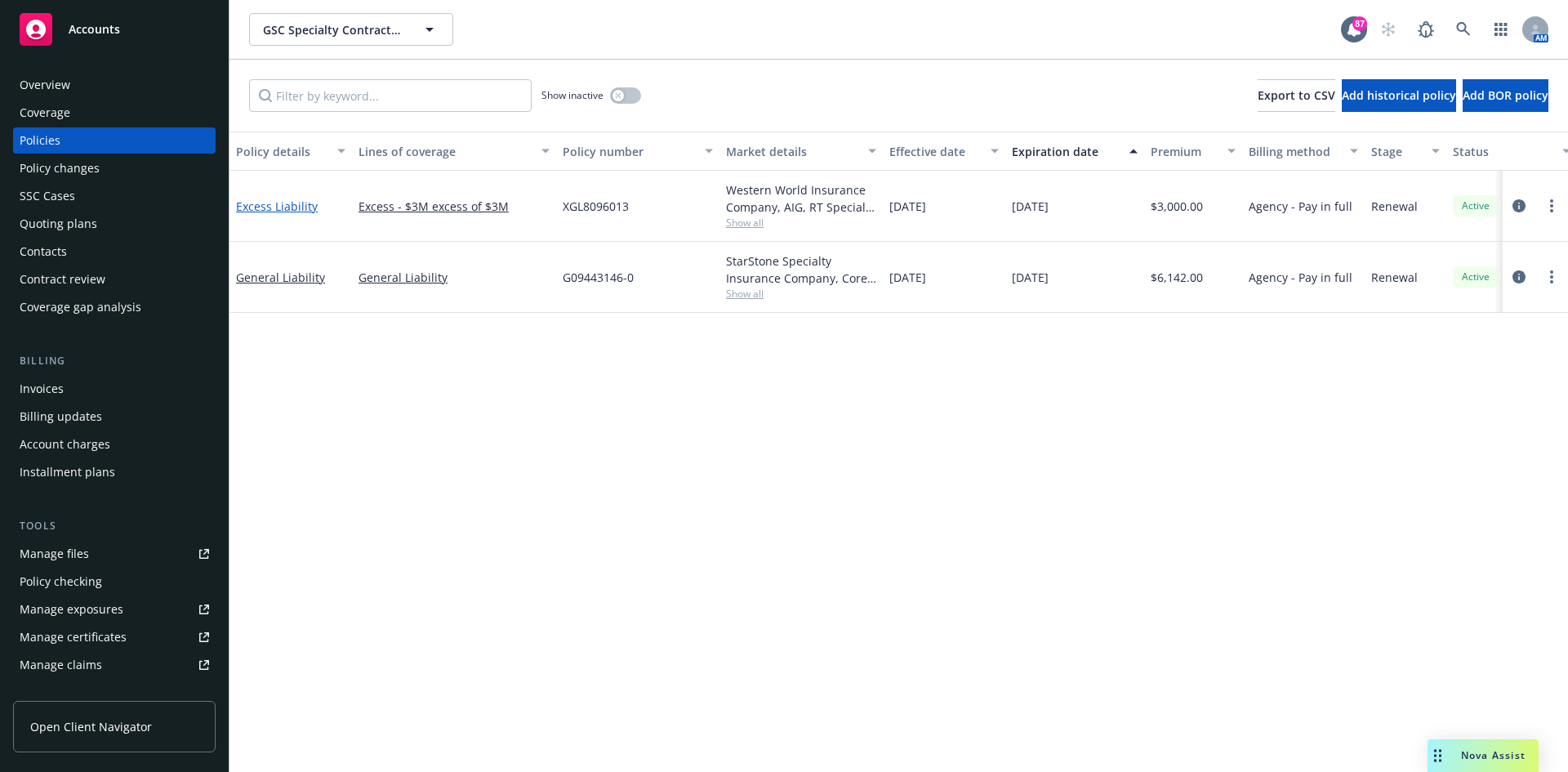
click at [264, 205] on link "Excess Liability" at bounding box center [277, 206] width 82 height 16
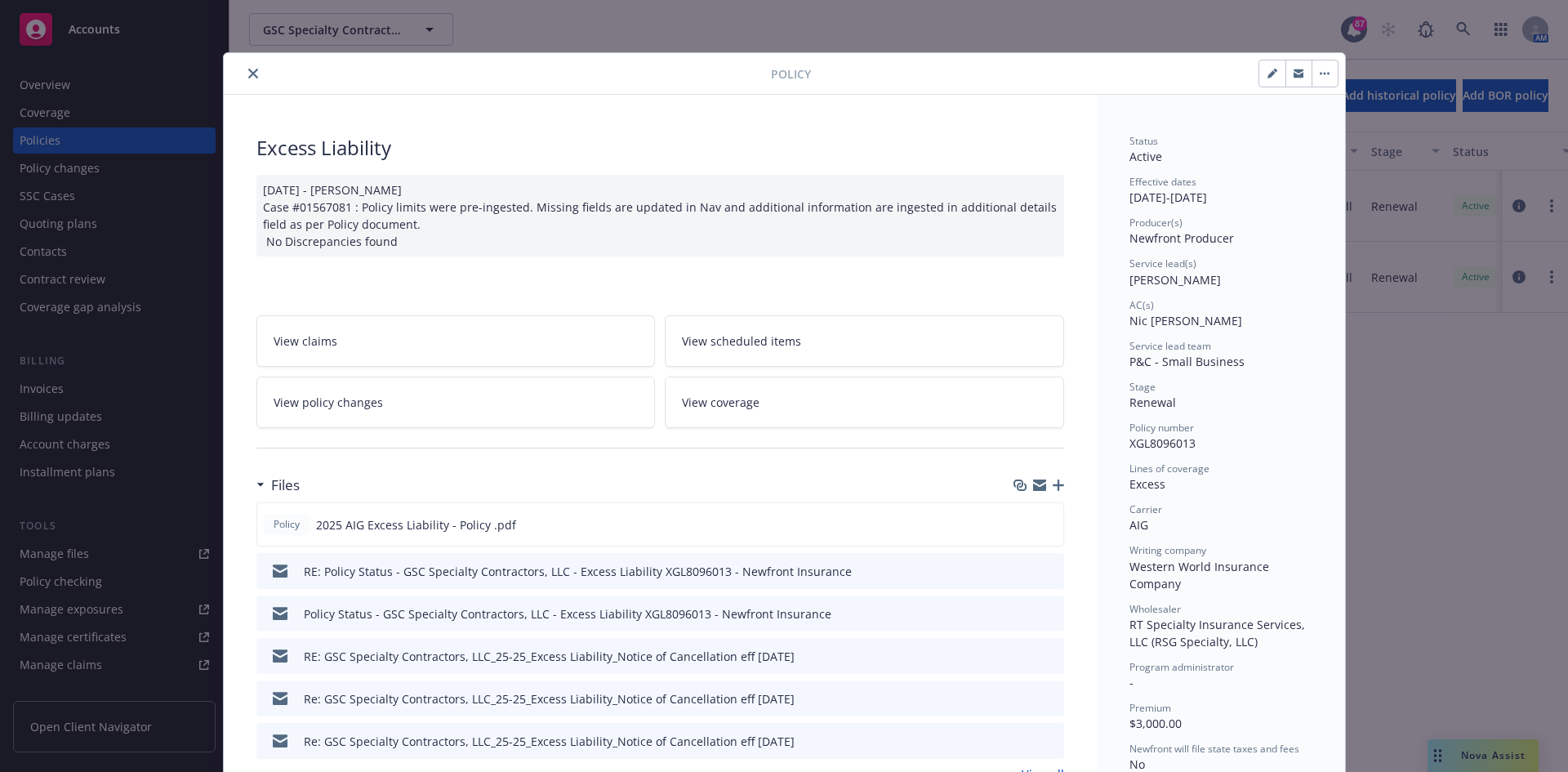
click at [248, 72] on icon "close" at bounding box center [252, 73] width 9 height 9
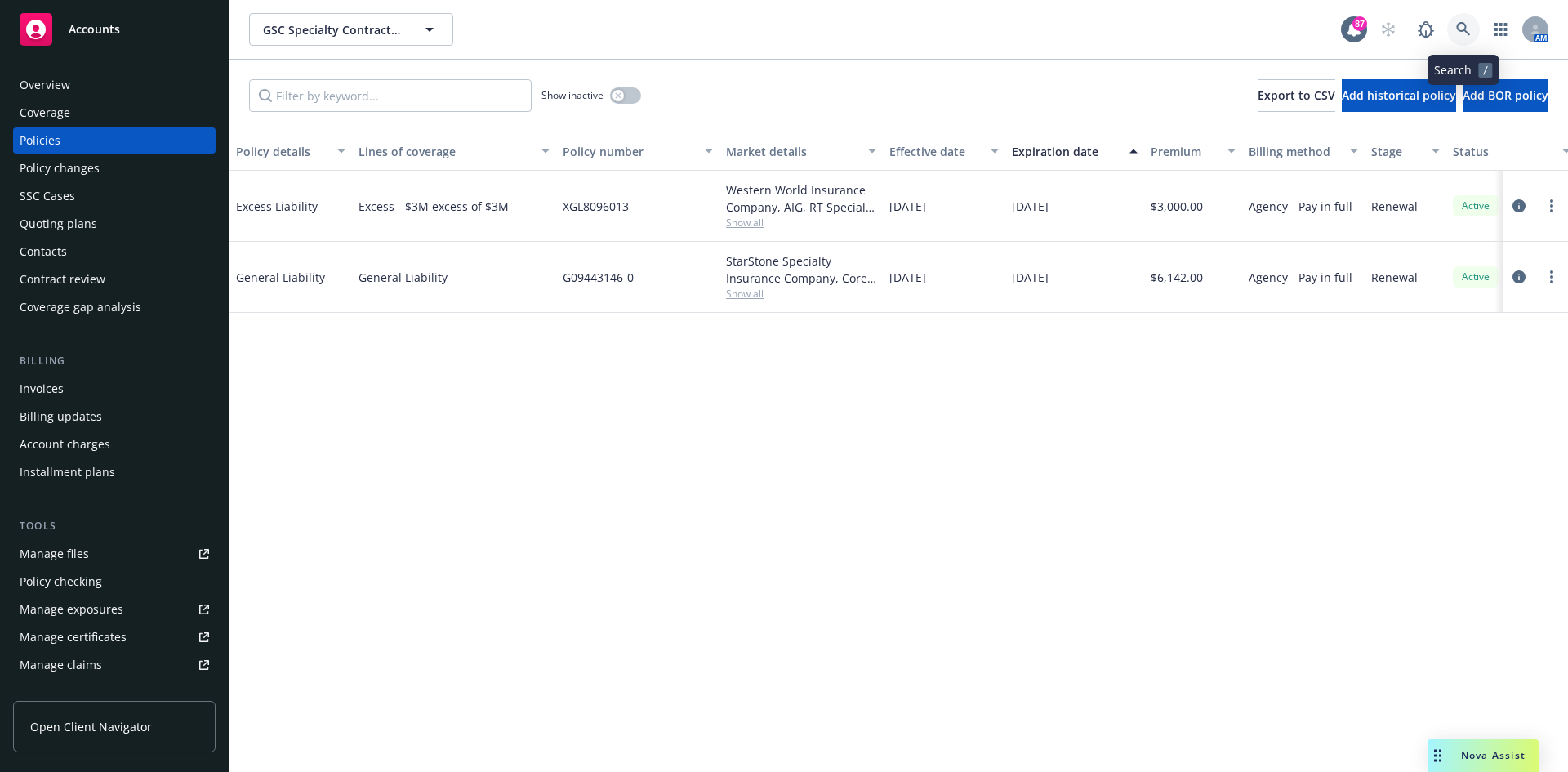
click at [1463, 24] on icon at bounding box center [1464, 29] width 15 height 15
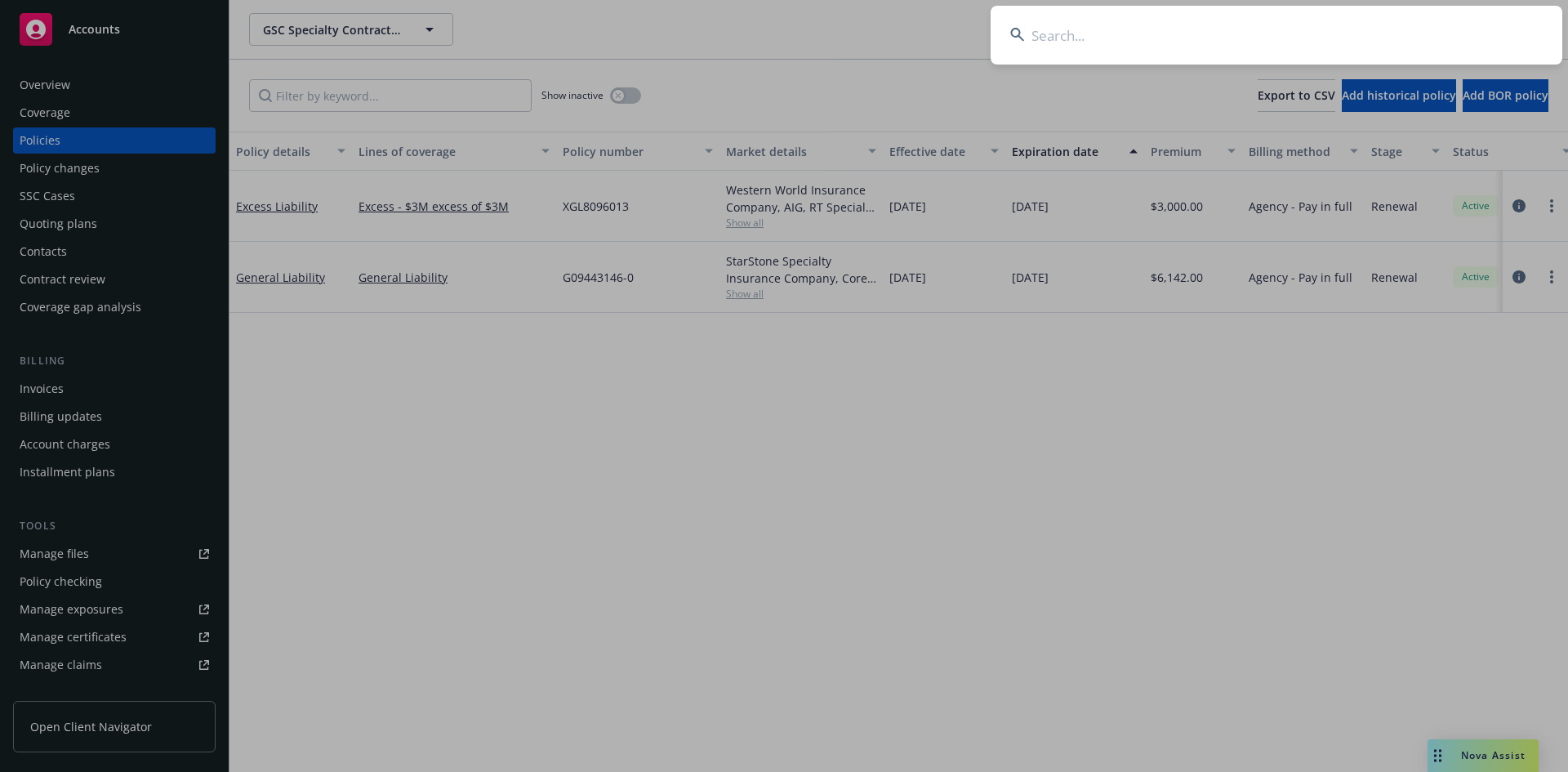
click at [1324, 50] on input at bounding box center [1277, 35] width 572 height 59
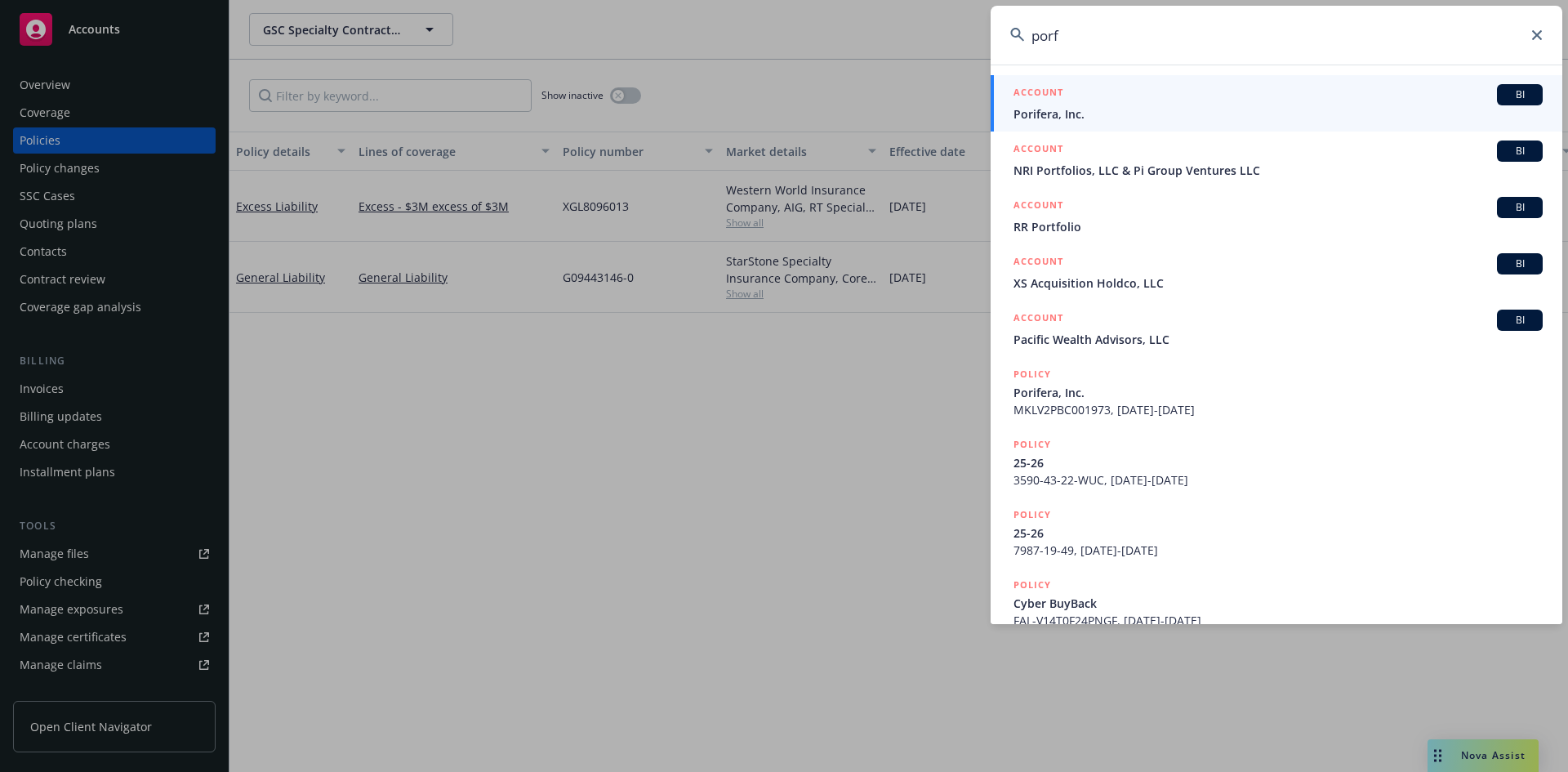
type input "porf"
click at [1043, 90] on h5 "ACCOUNT" at bounding box center [1039, 94] width 50 height 20
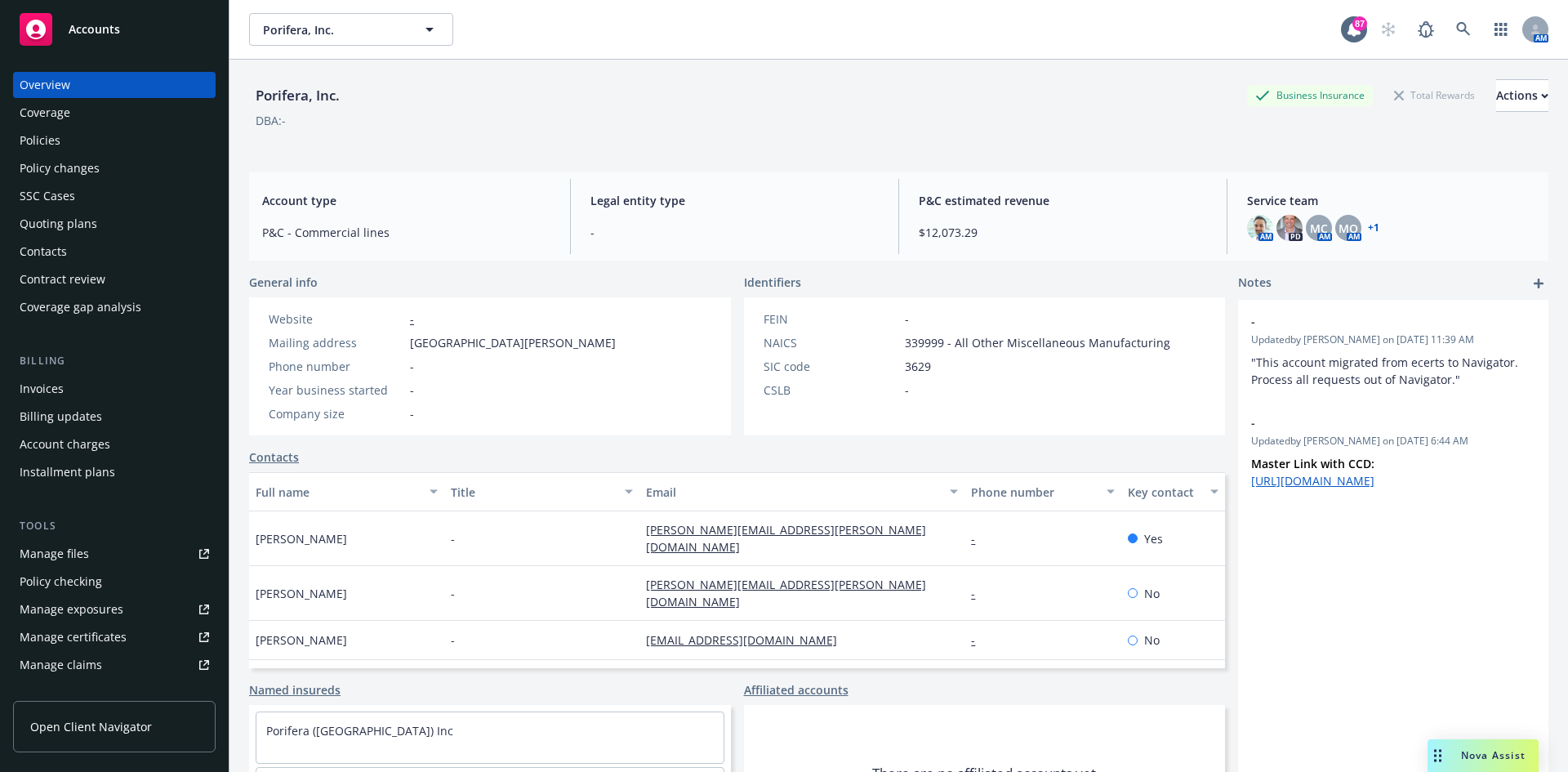
click at [93, 143] on div "Policies" at bounding box center [115, 140] width 190 height 26
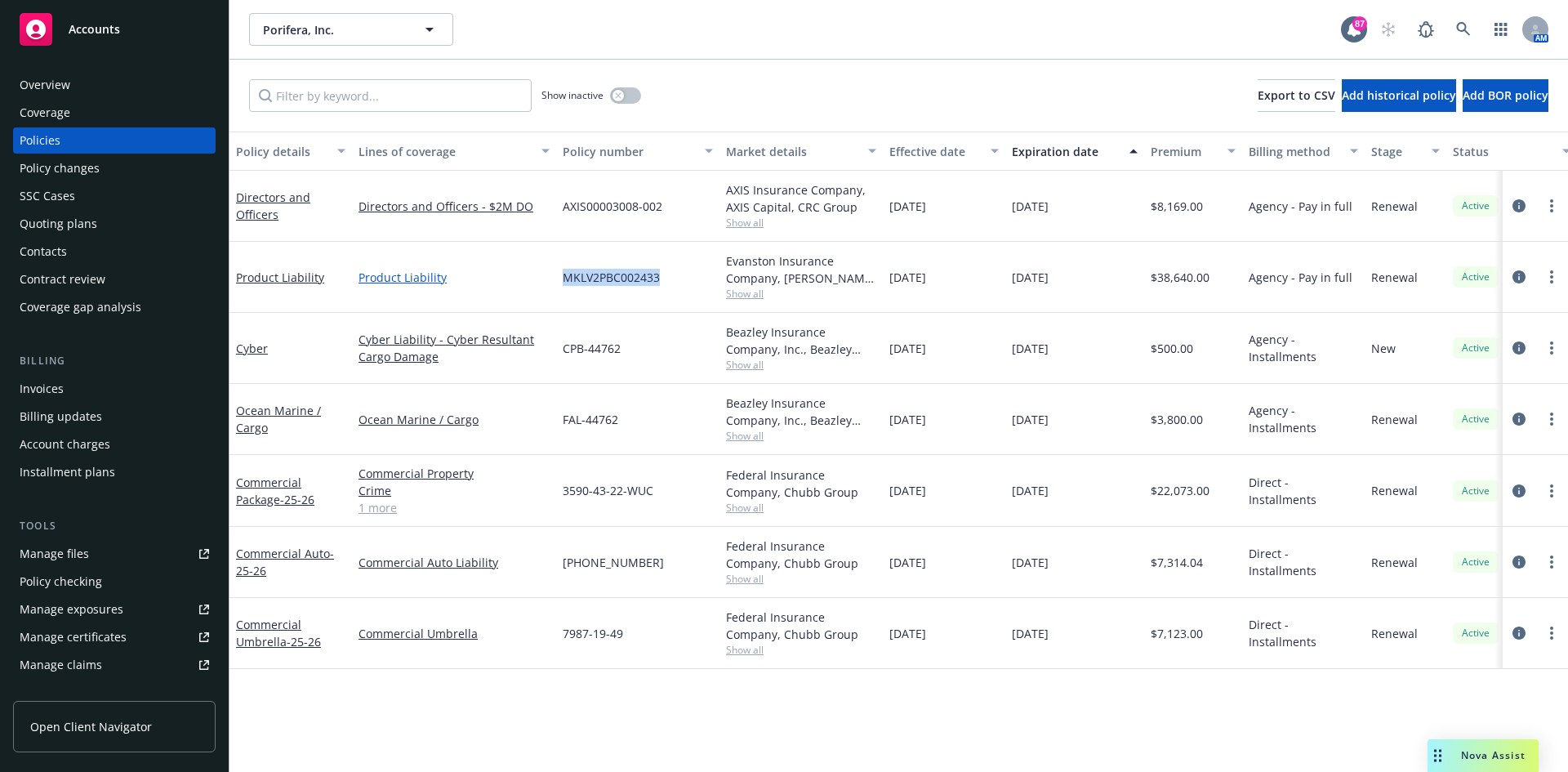
drag, startPoint x: 672, startPoint y: 283, endPoint x: 520, endPoint y: 283, distance: 152.0
click at [520, 283] on div "Product Liability Product Liability MKLV2PBC002433 Evanston Insurance Company, …" at bounding box center [1017, 277] width 1577 height 71
copy div "MKLV2PBC002433"
click at [252, 275] on link "Product Liability" at bounding box center [280, 277] width 88 height 16
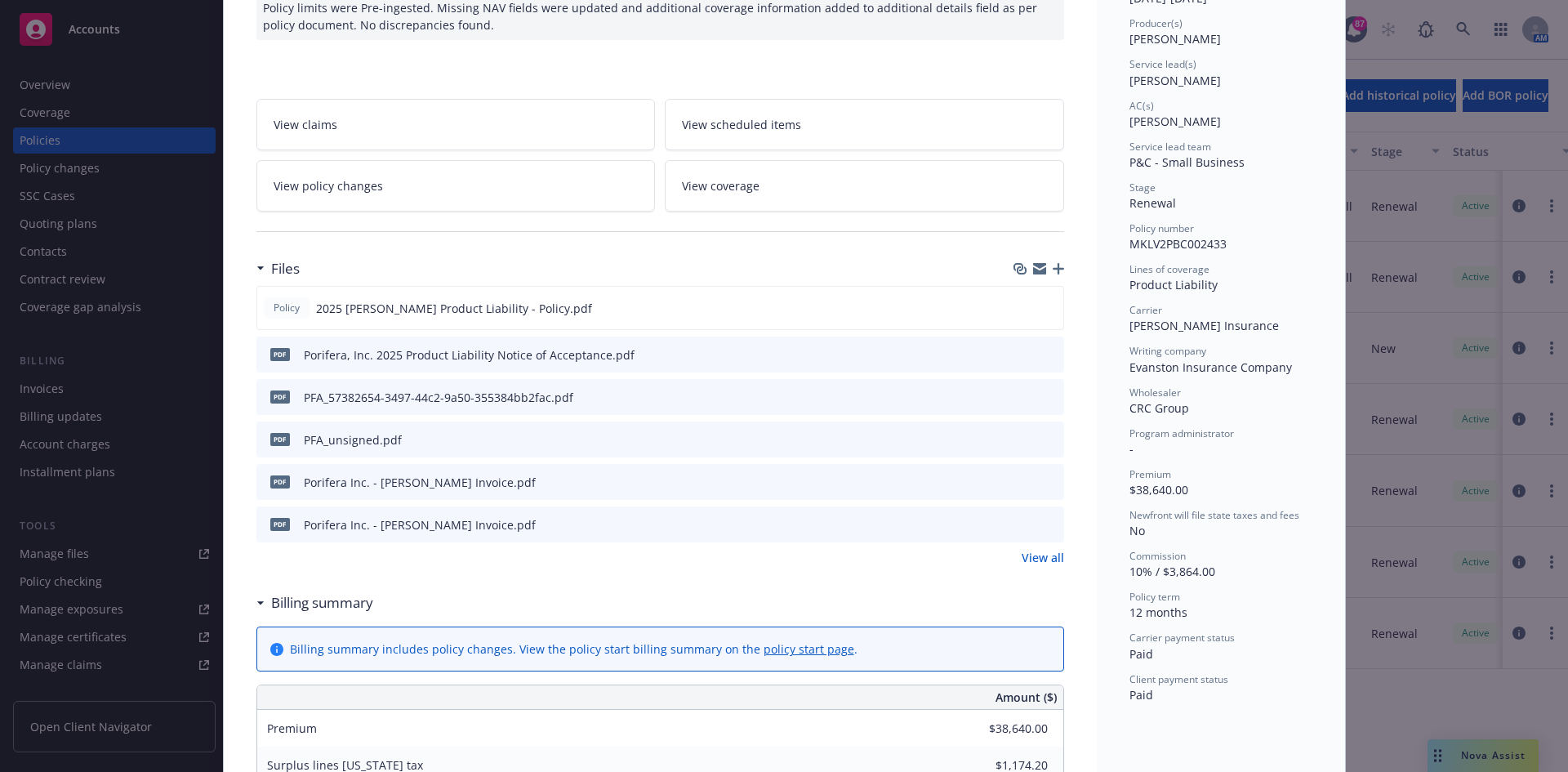
scroll to position [245, 0]
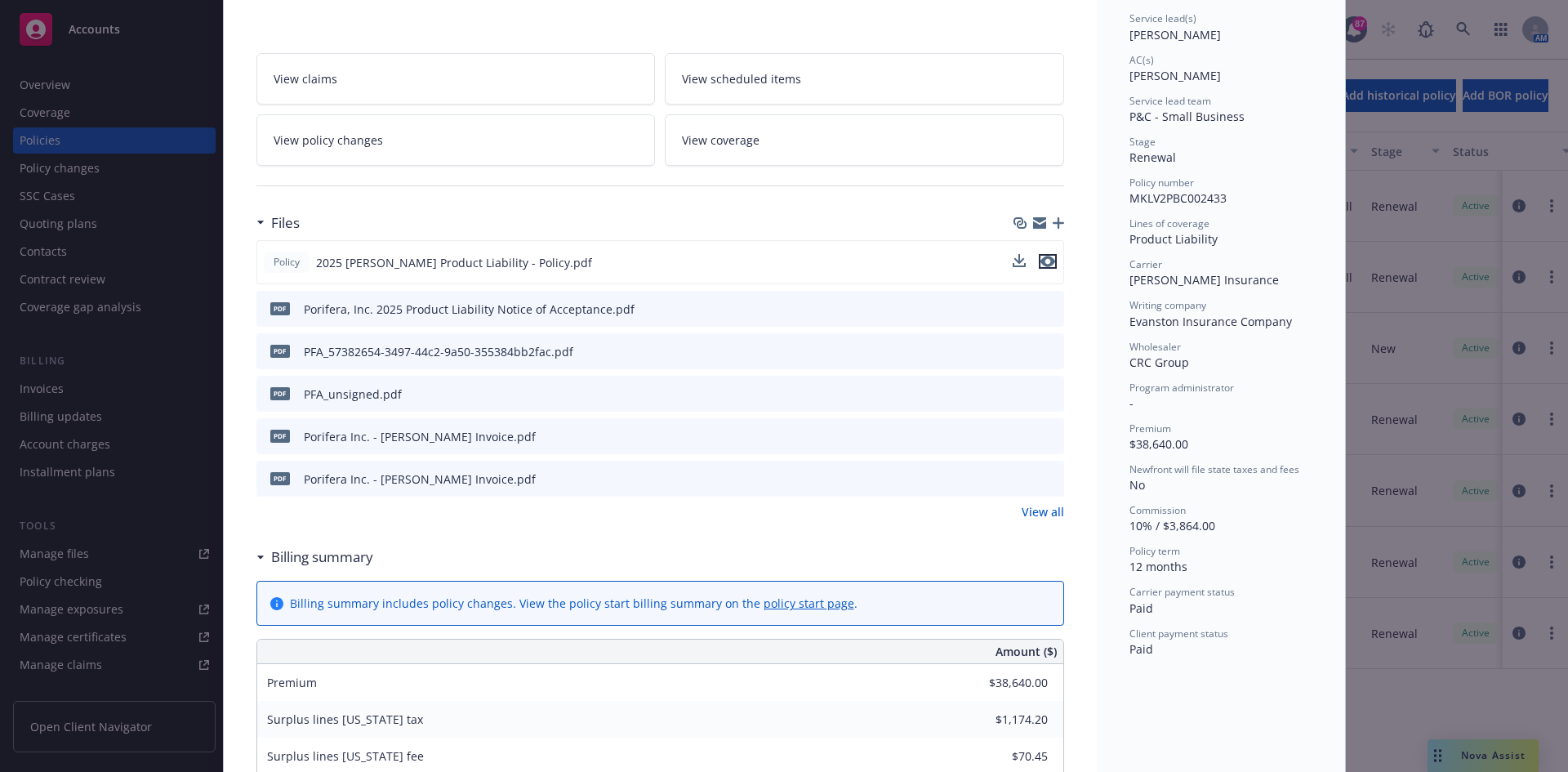
click at [1041, 261] on icon "preview file" at bounding box center [1048, 261] width 15 height 11
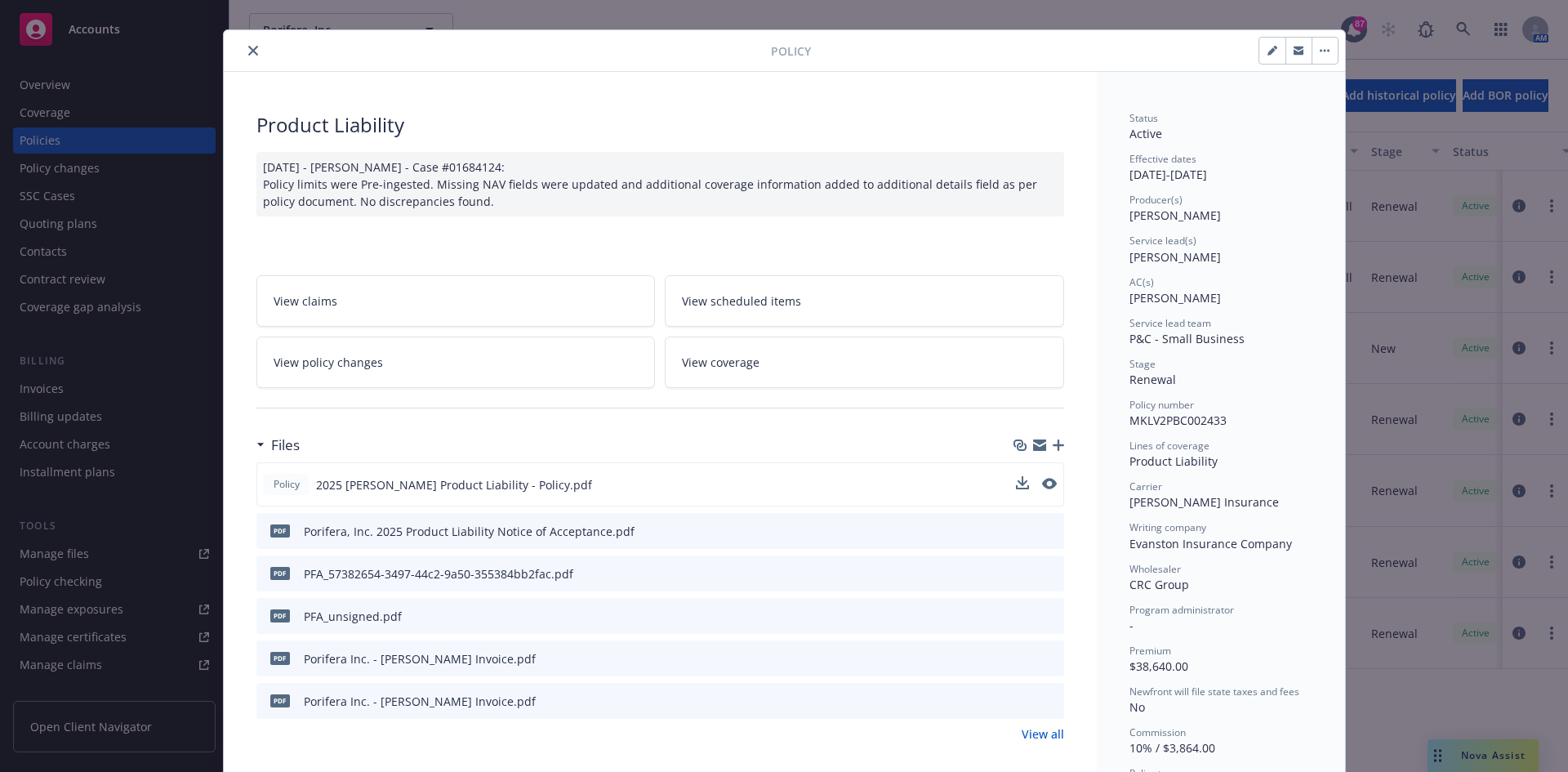
scroll to position [0, 0]
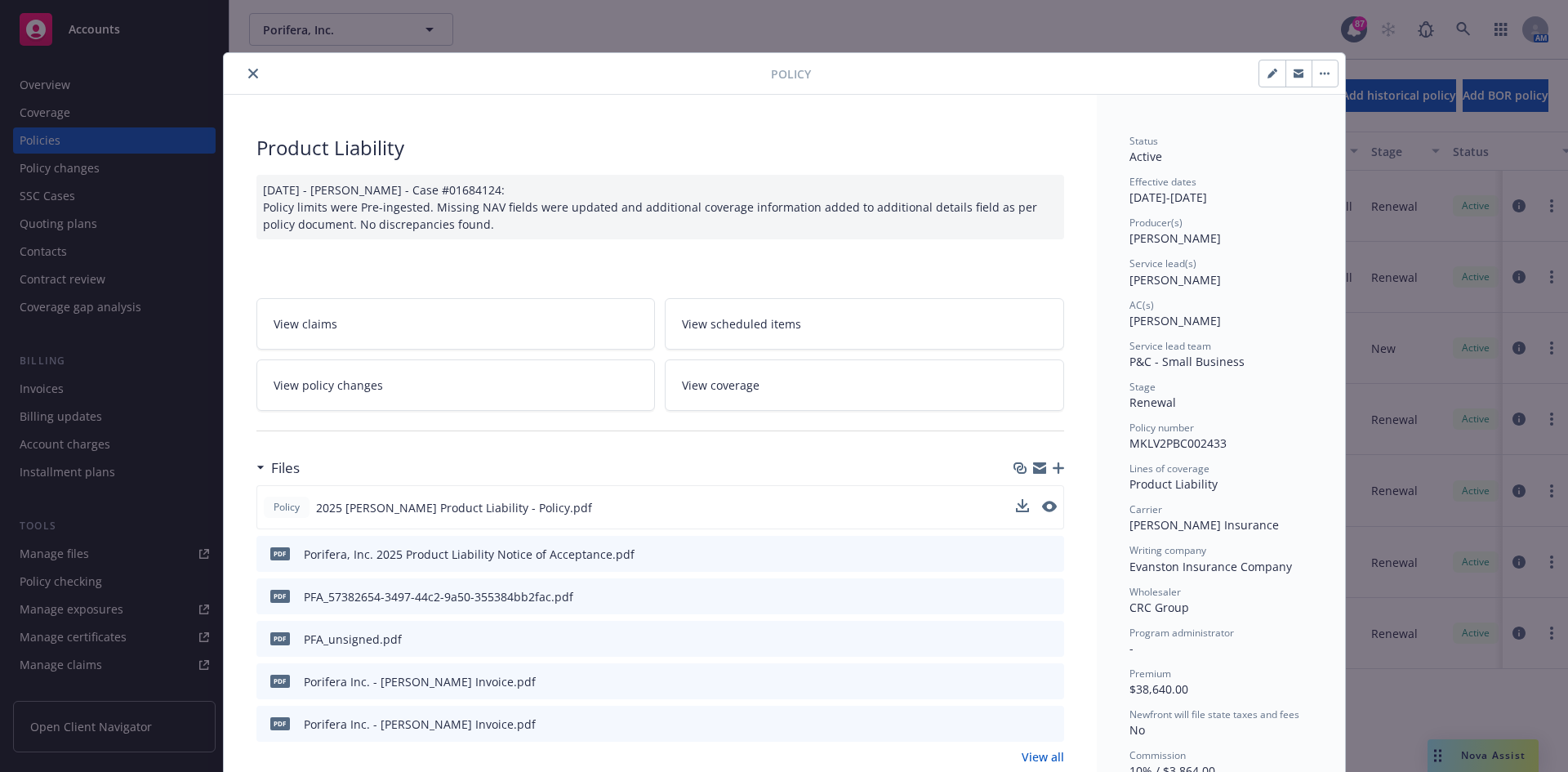
click at [244, 68] on button "close" at bounding box center [253, 73] width 20 height 20
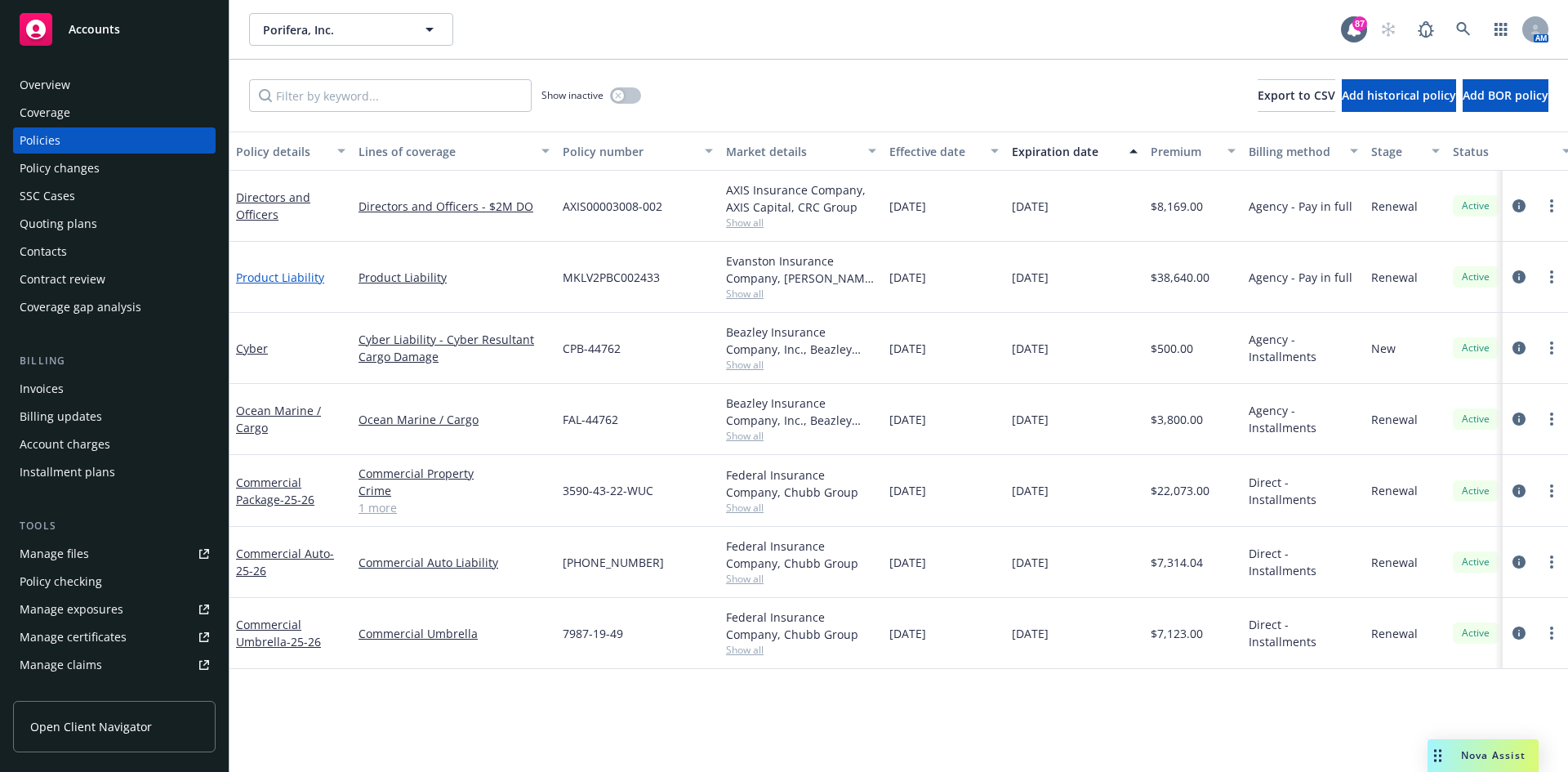
click at [283, 276] on link "Product Liability" at bounding box center [280, 277] width 88 height 16
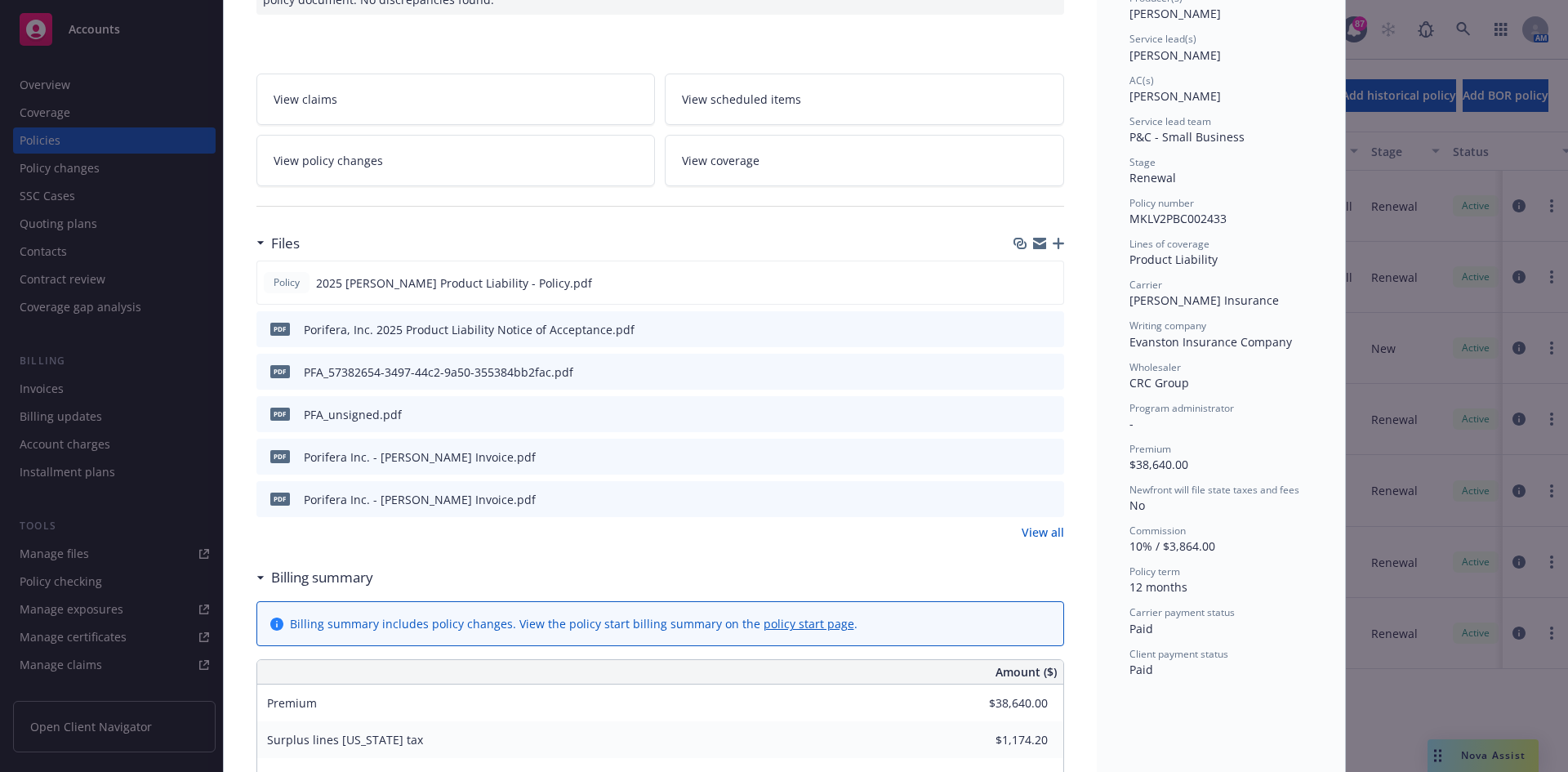
scroll to position [245, 0]
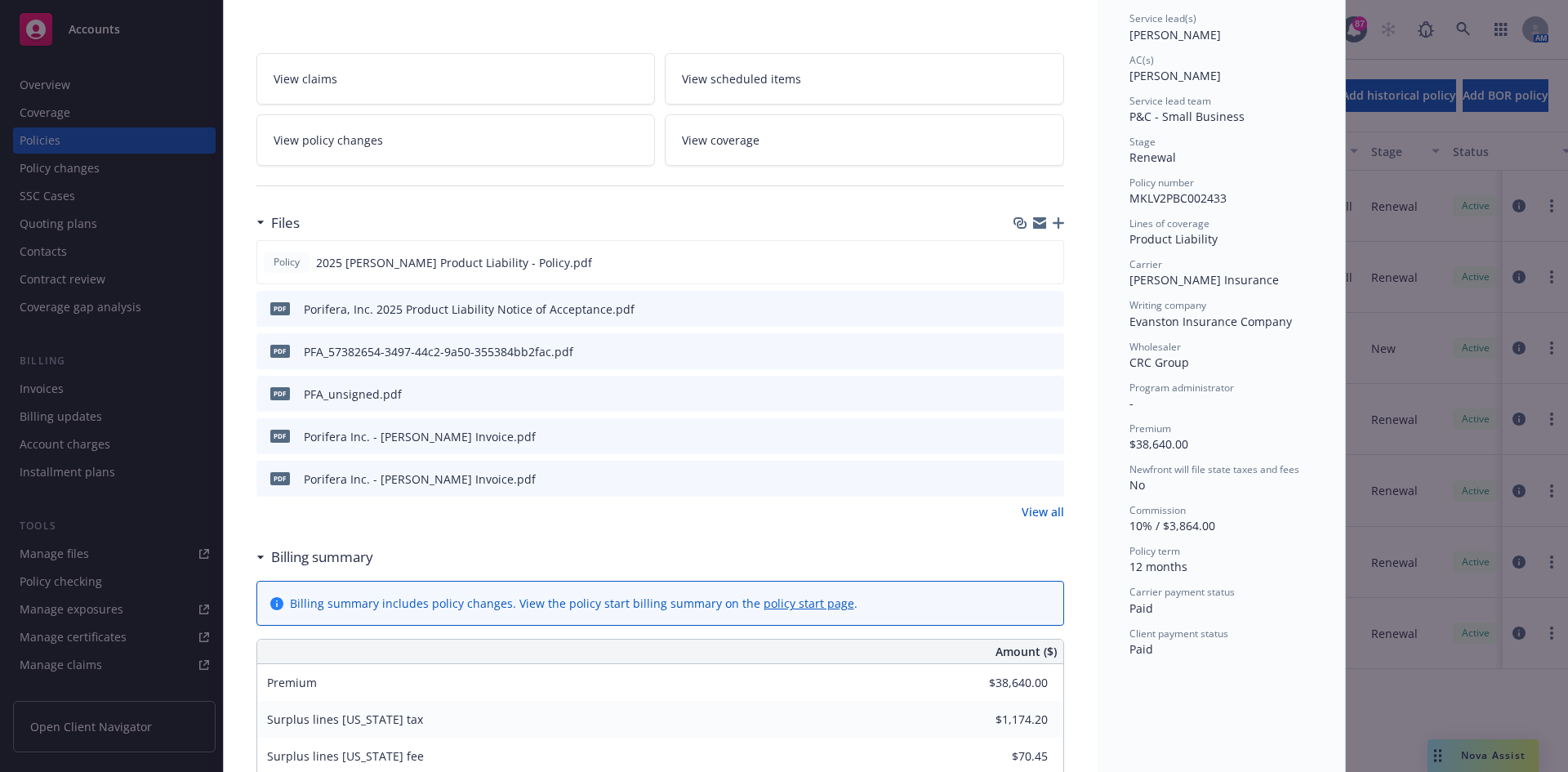
click at [1036, 511] on link "View all" at bounding box center [1042, 512] width 42 height 17
